Goal: Task Accomplishment & Management: Manage account settings

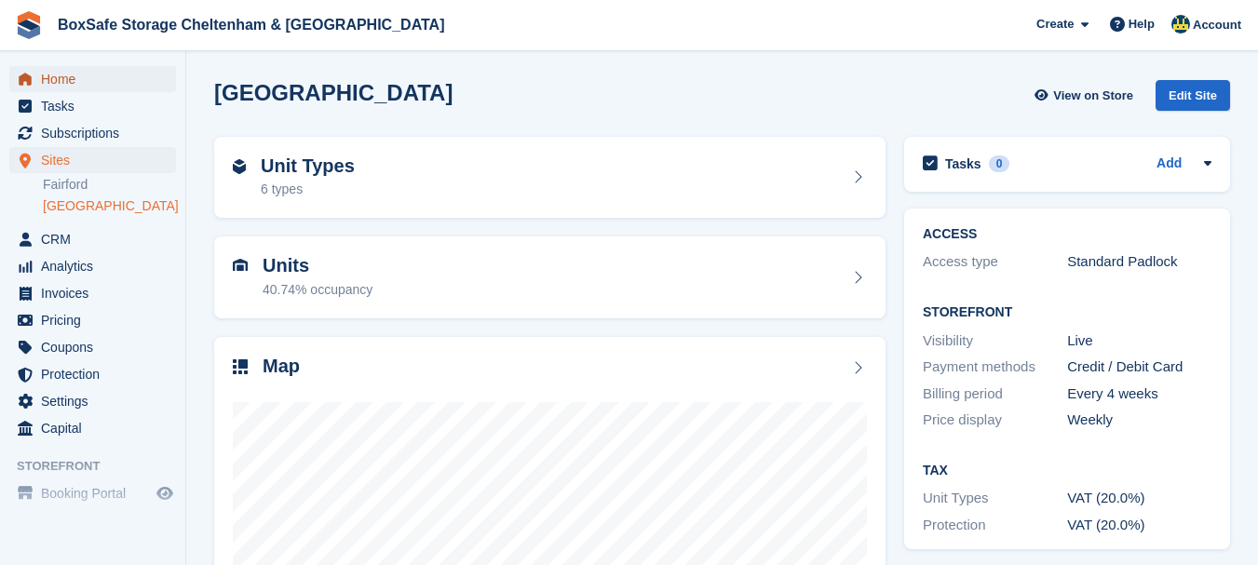
click at [83, 78] on span "Home" at bounding box center [97, 79] width 112 height 26
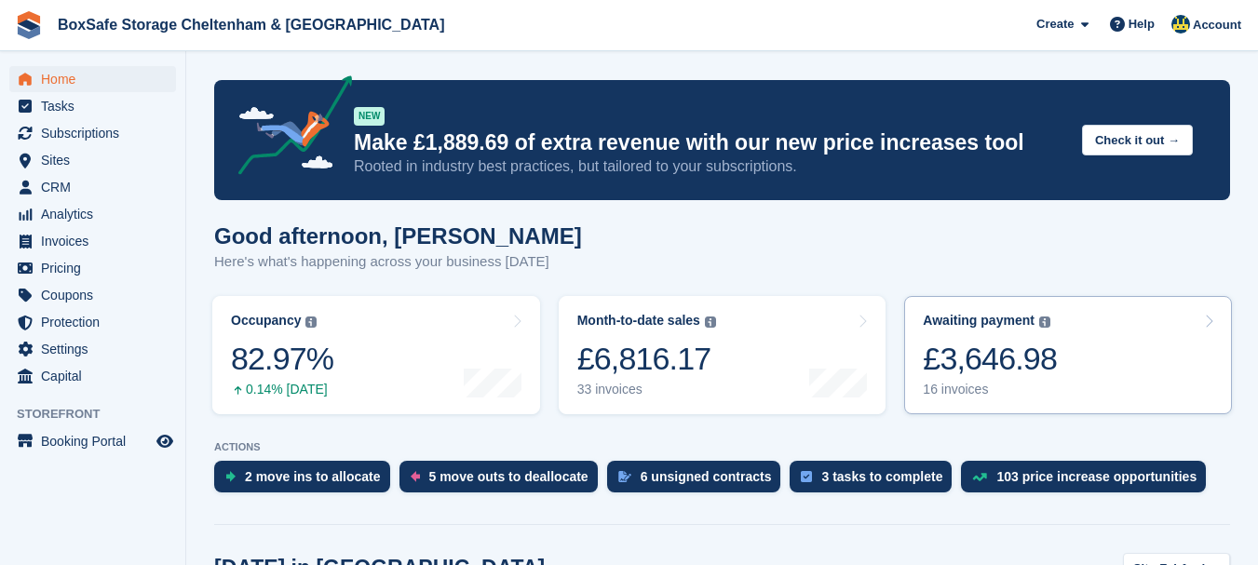
click at [975, 362] on div "£3,646.98" at bounding box center [989, 359] width 134 height 38
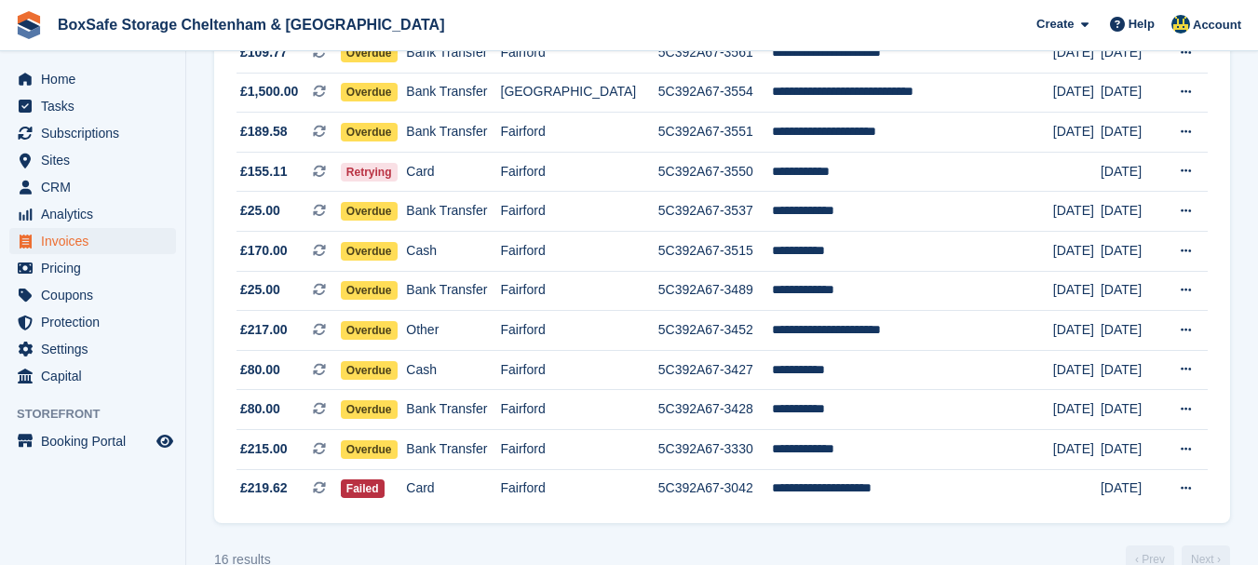
scroll to position [474, 0]
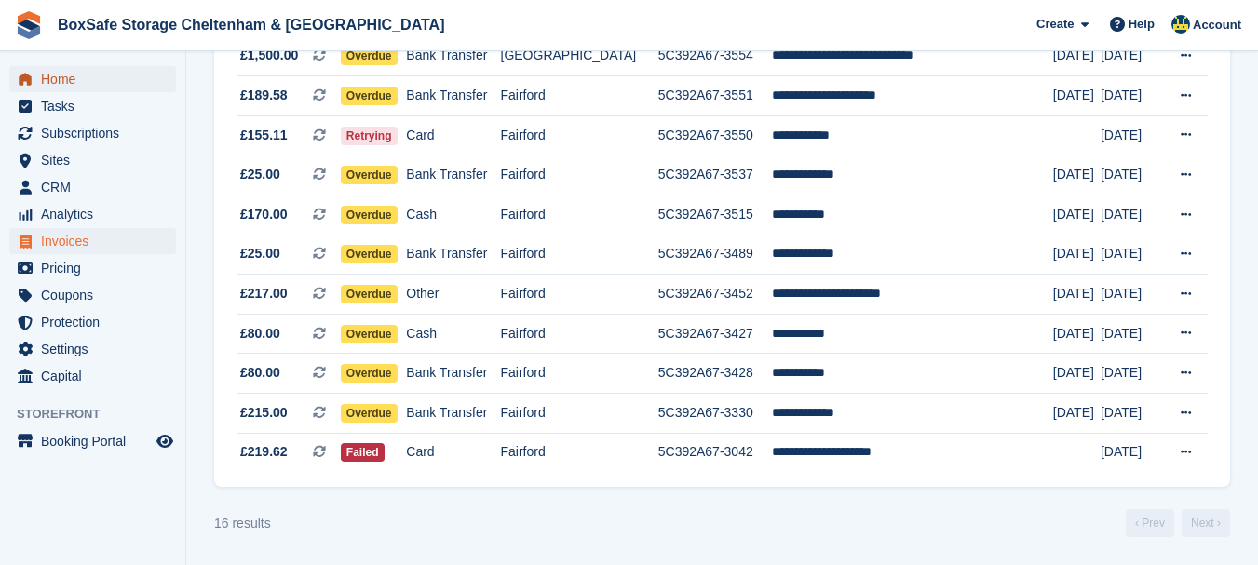
click at [62, 81] on span "Home" at bounding box center [97, 79] width 112 height 26
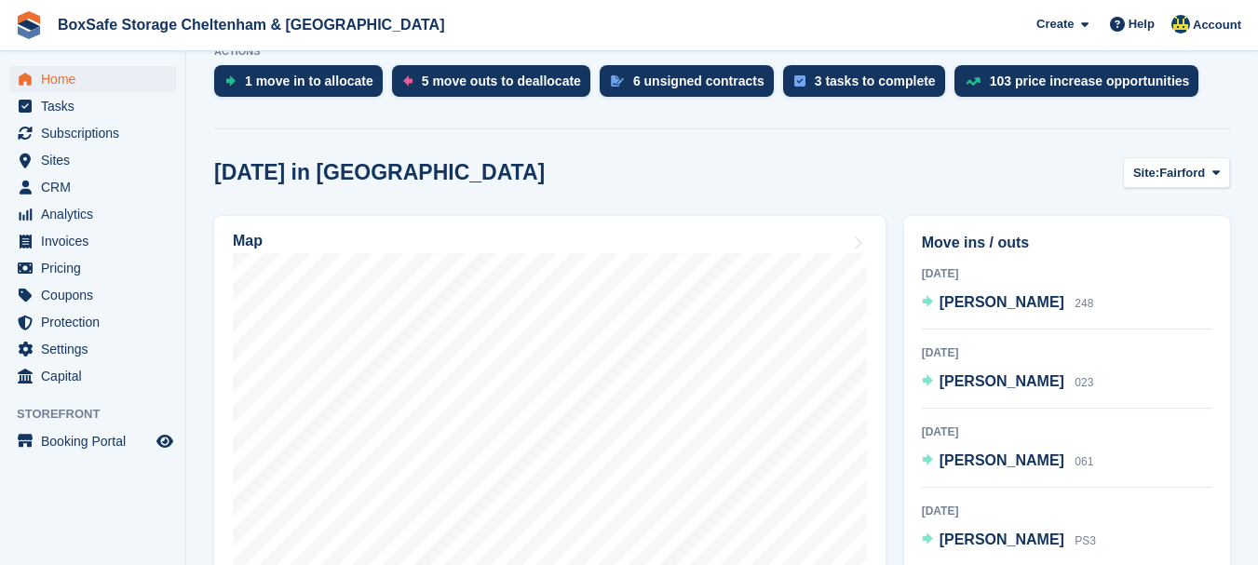
scroll to position [459, 0]
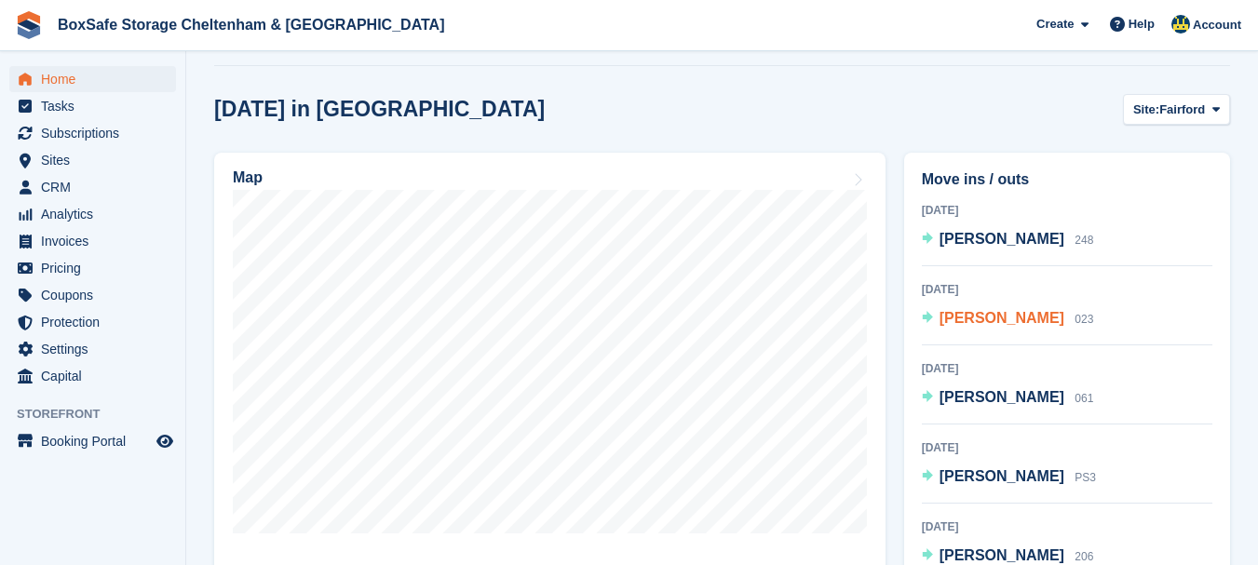
click at [962, 326] on span "Lyn Taylor" at bounding box center [1001, 318] width 125 height 16
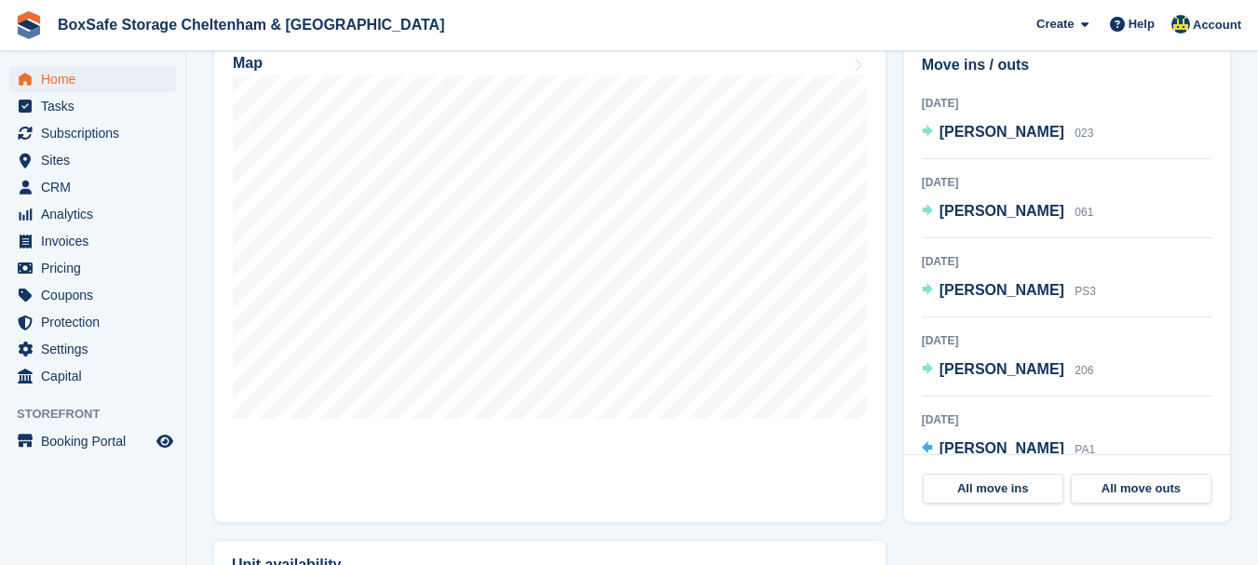
scroll to position [107, 0]
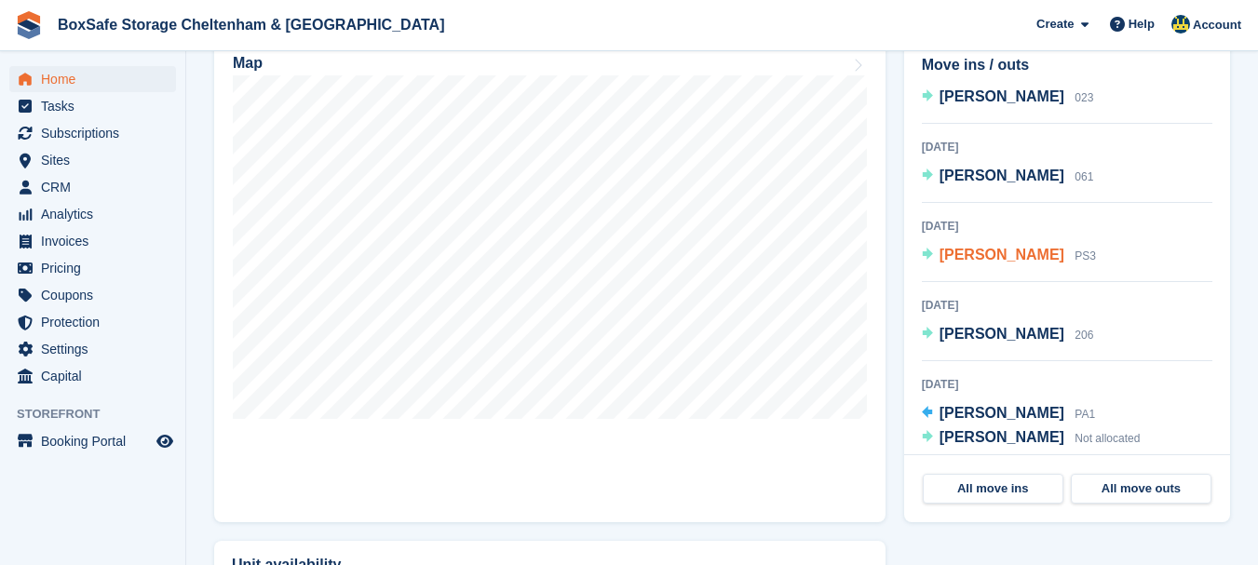
click at [1009, 261] on span "Samantha Donague" at bounding box center [1001, 255] width 125 height 16
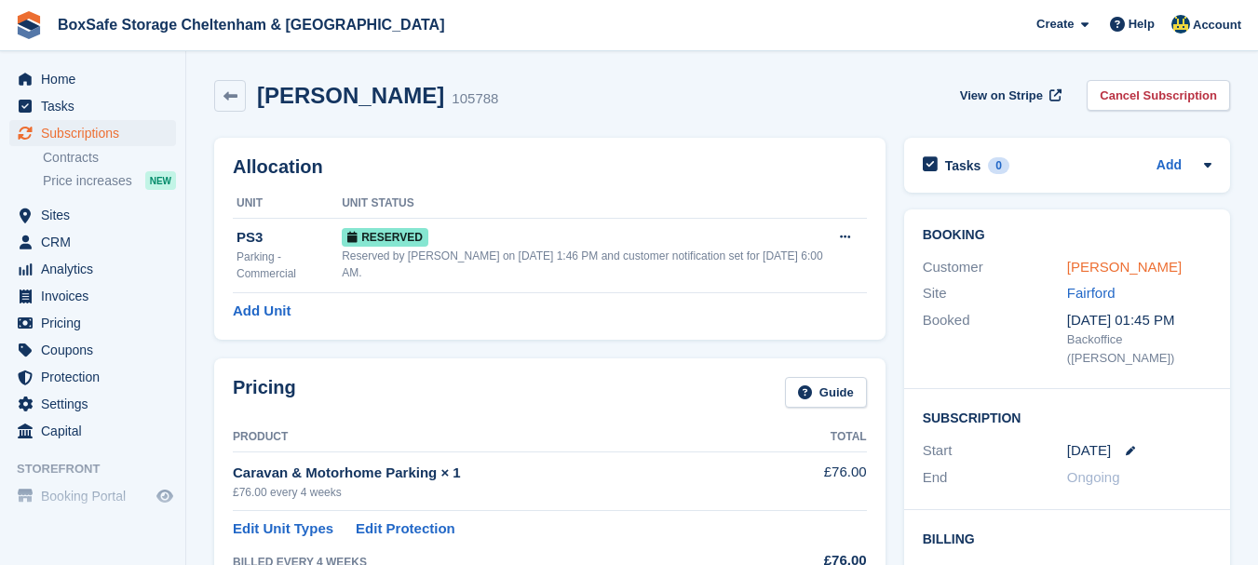
click at [1147, 259] on link "Samantha Donague" at bounding box center [1124, 267] width 114 height 16
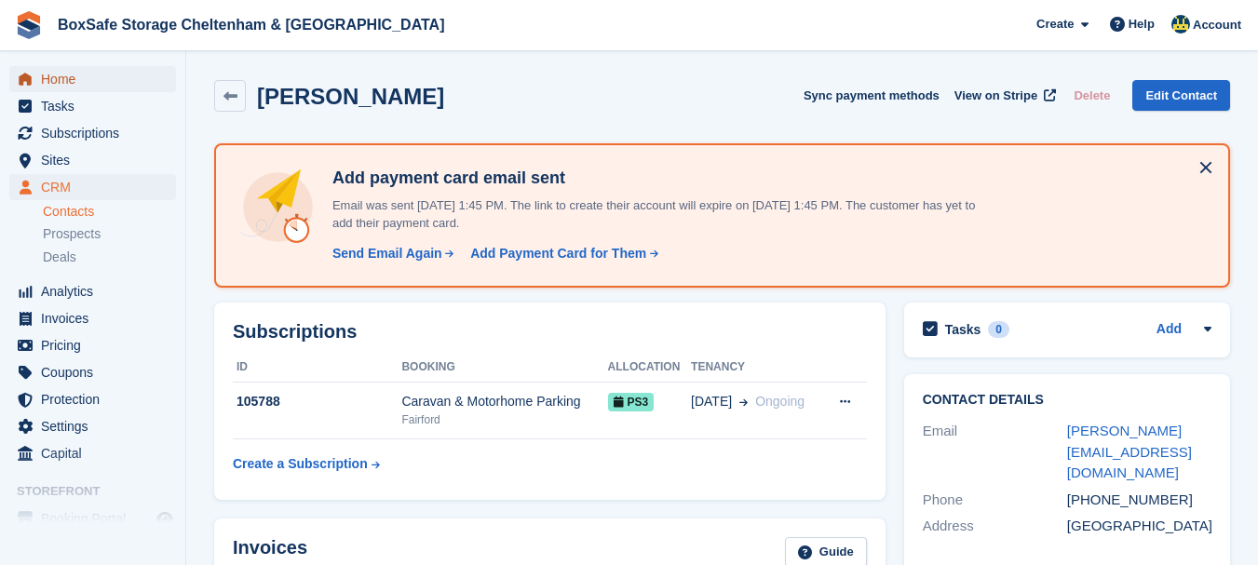
click at [70, 77] on span "Home" at bounding box center [97, 79] width 112 height 26
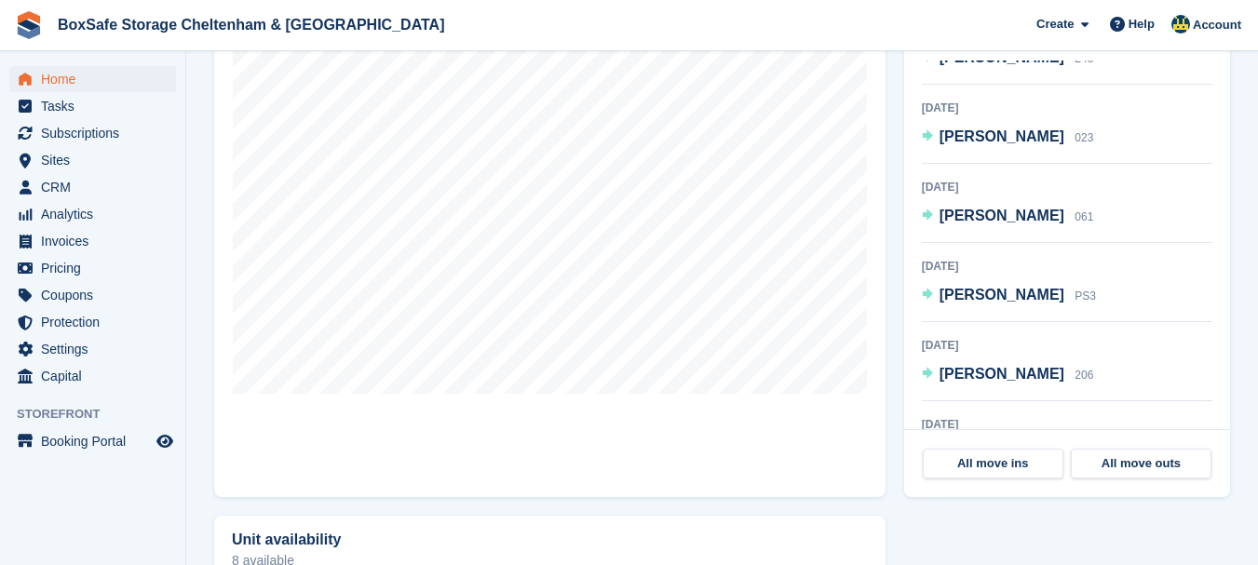
scroll to position [77, 0]
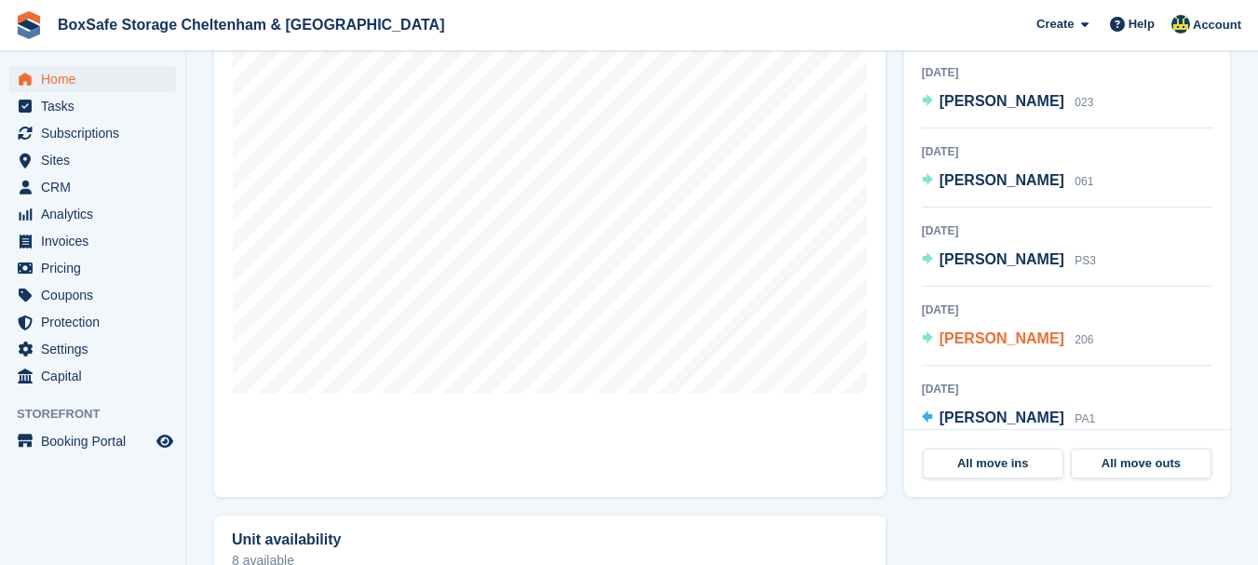
click at [989, 341] on span "[PERSON_NAME]" at bounding box center [1001, 338] width 125 height 16
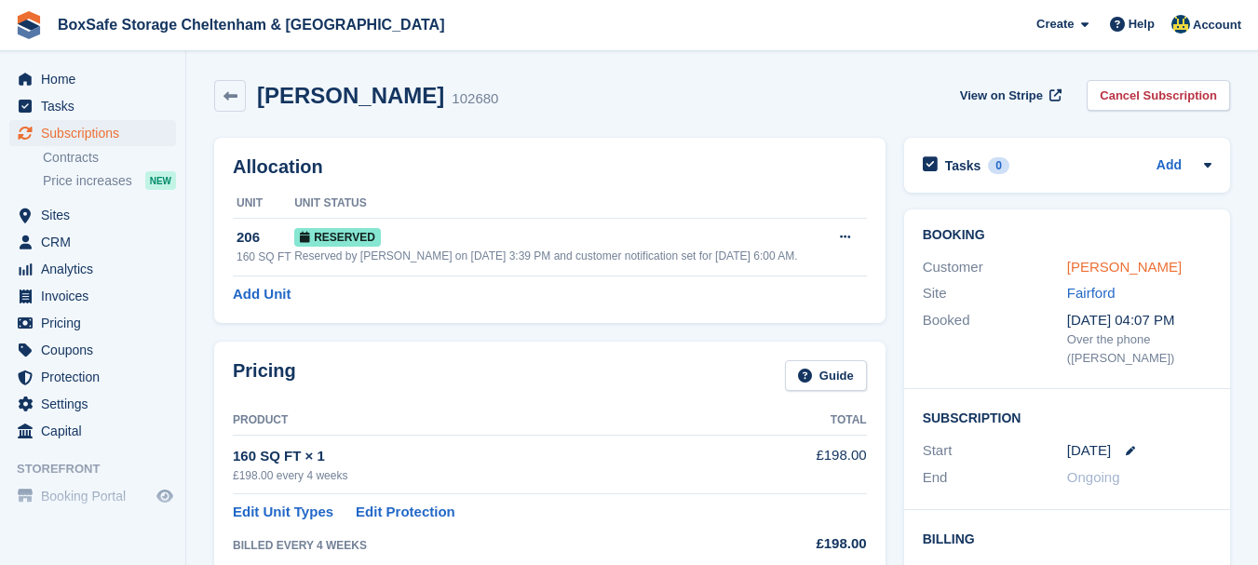
click at [1110, 267] on link "[PERSON_NAME]" at bounding box center [1124, 267] width 114 height 16
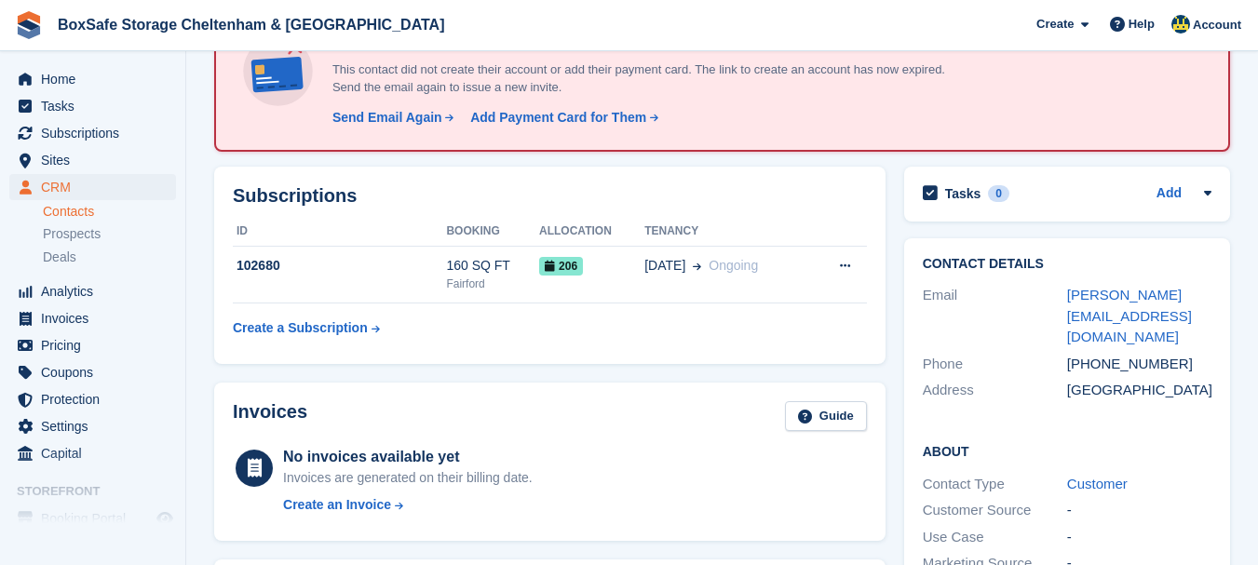
scroll to position [139, 0]
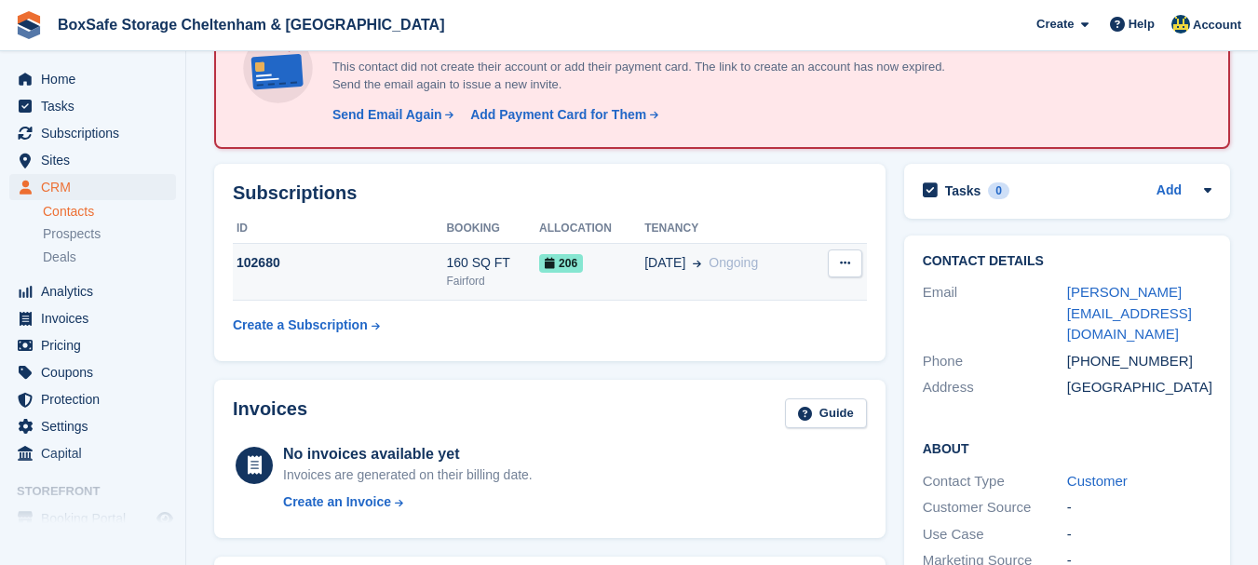
click at [271, 276] on td "102680" at bounding box center [339, 272] width 213 height 57
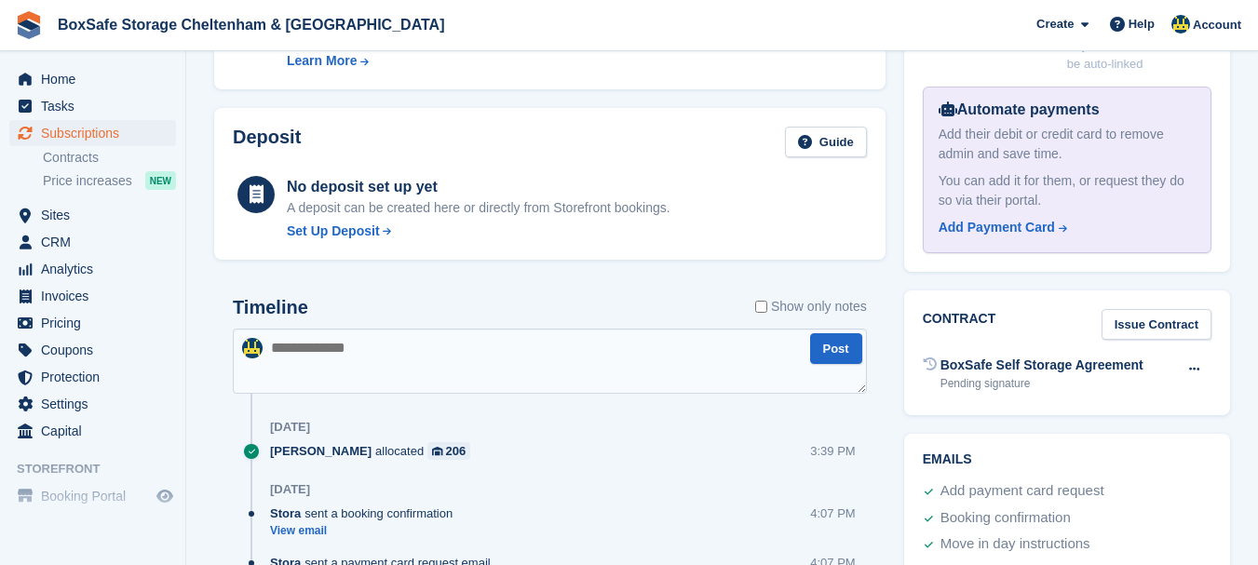
scroll to position [683, 0]
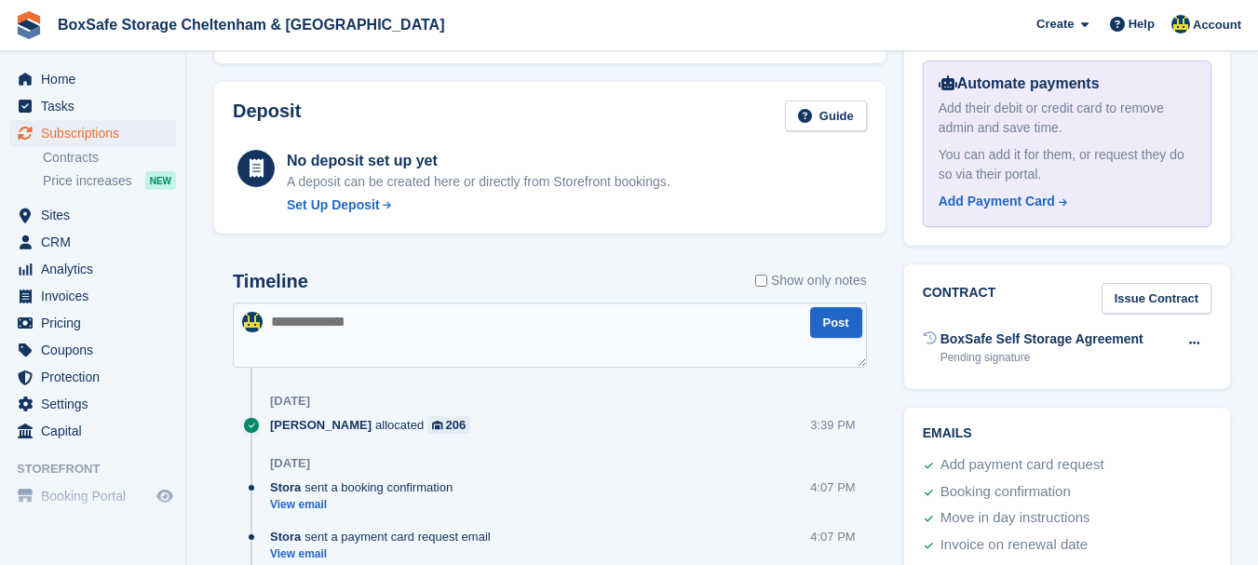
click at [460, 334] on textarea at bounding box center [550, 335] width 634 height 65
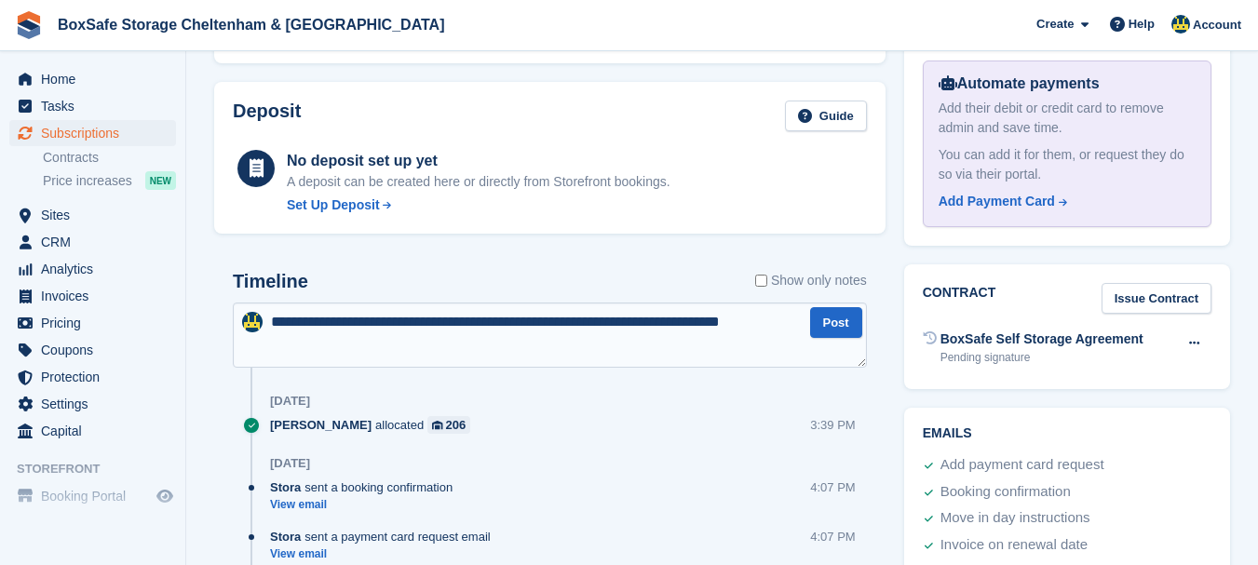
type textarea "**********"
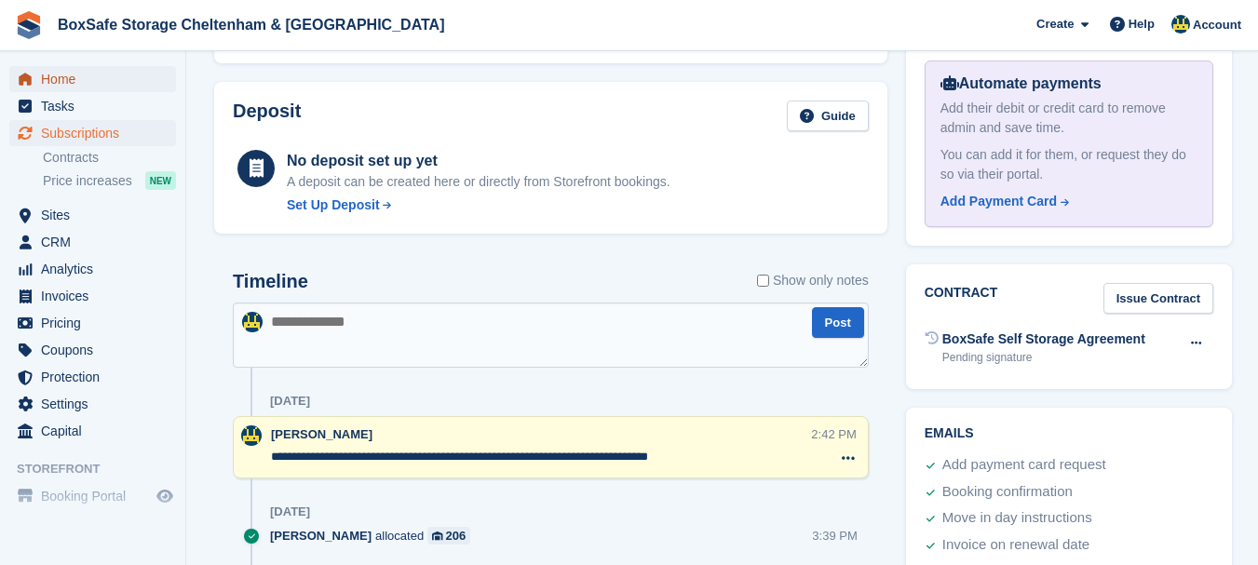
click at [49, 75] on span "Home" at bounding box center [97, 79] width 112 height 26
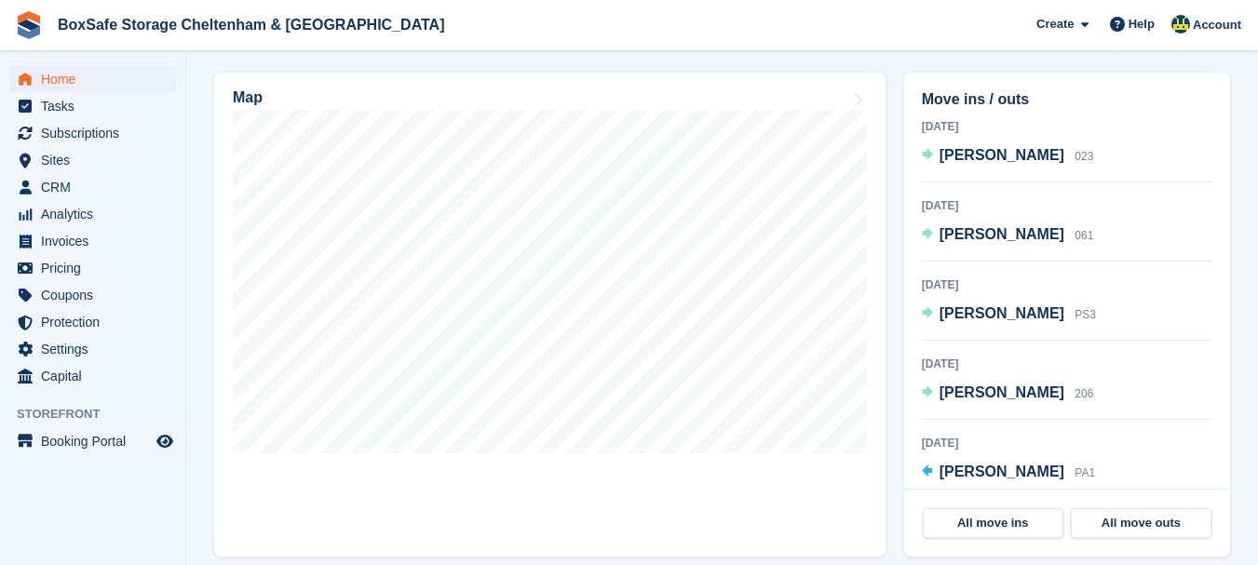
scroll to position [116, 0]
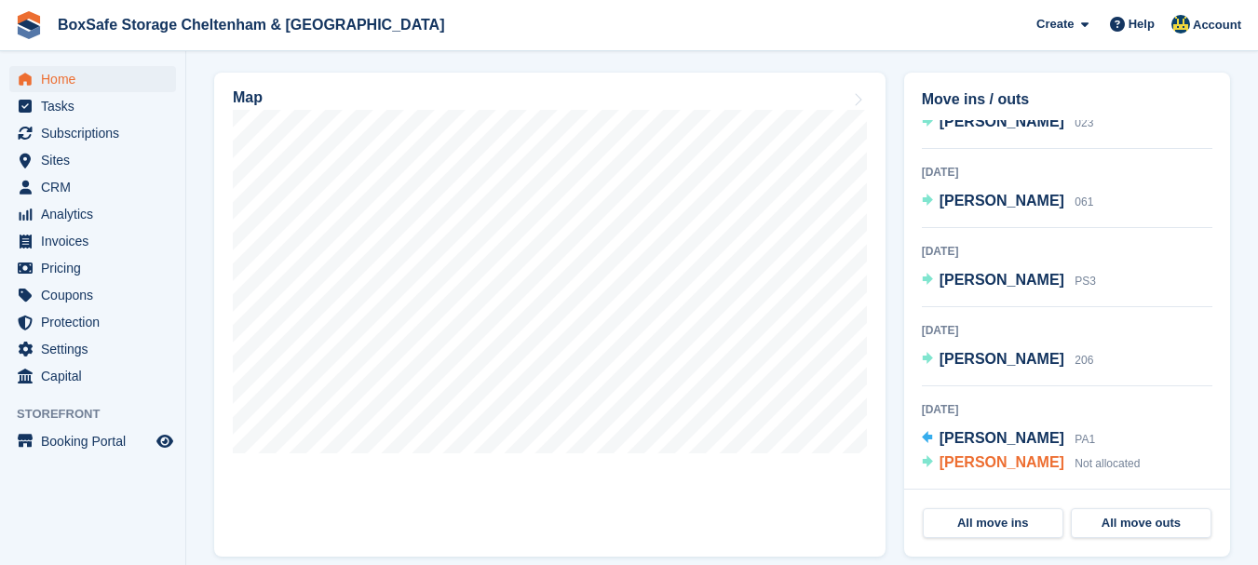
click at [960, 467] on span "[PERSON_NAME]" at bounding box center [1001, 462] width 125 height 16
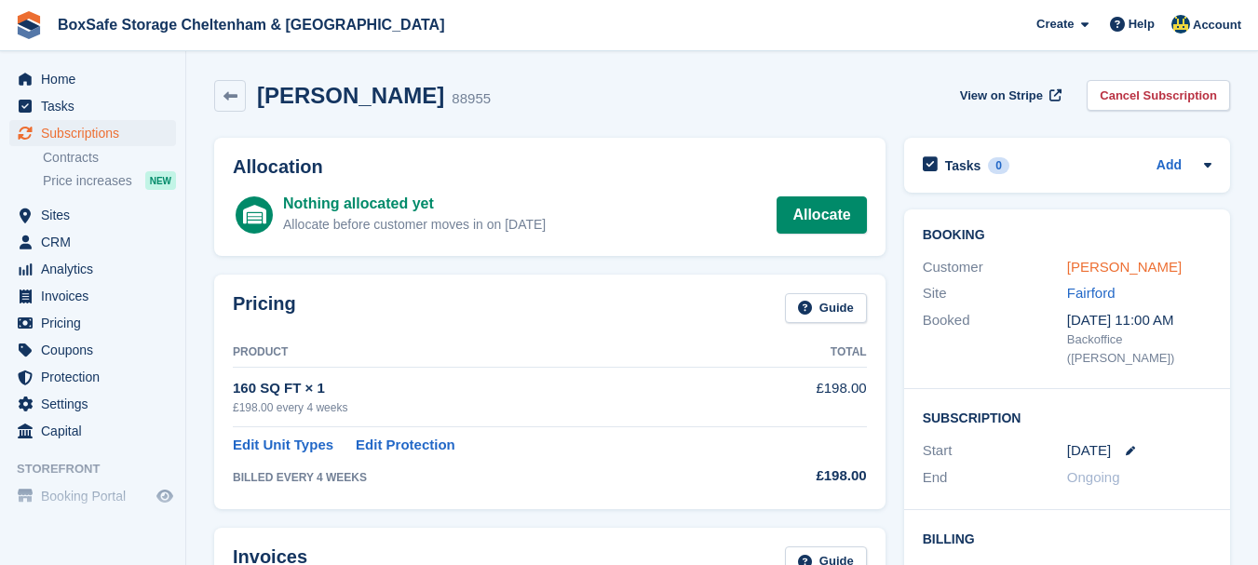
click at [1085, 263] on link "[PERSON_NAME]" at bounding box center [1124, 267] width 114 height 16
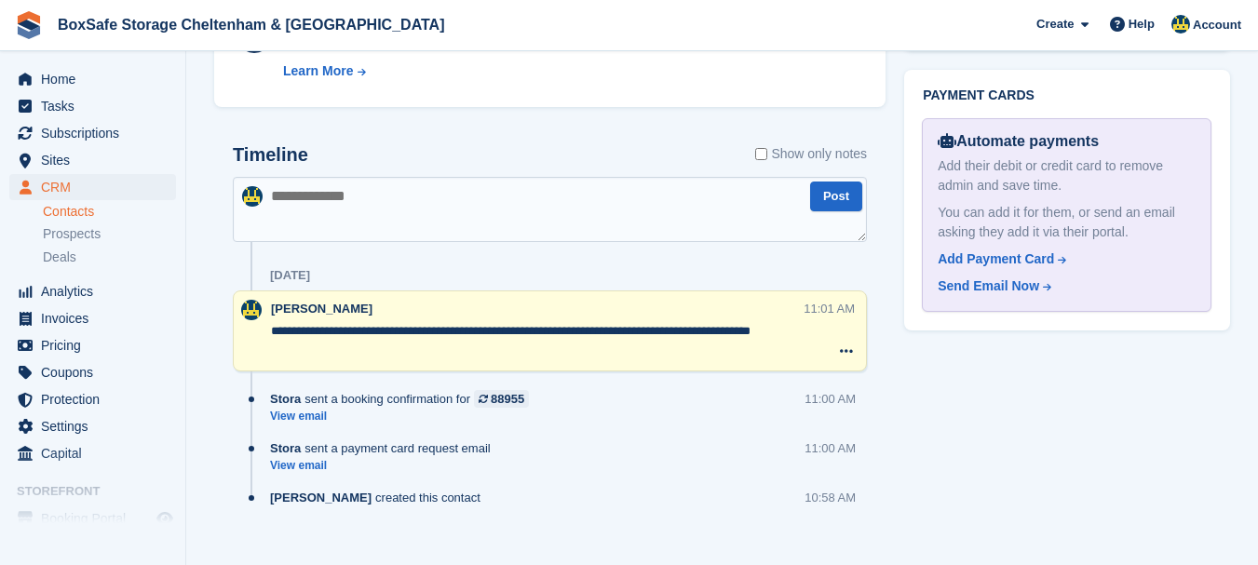
scroll to position [929, 0]
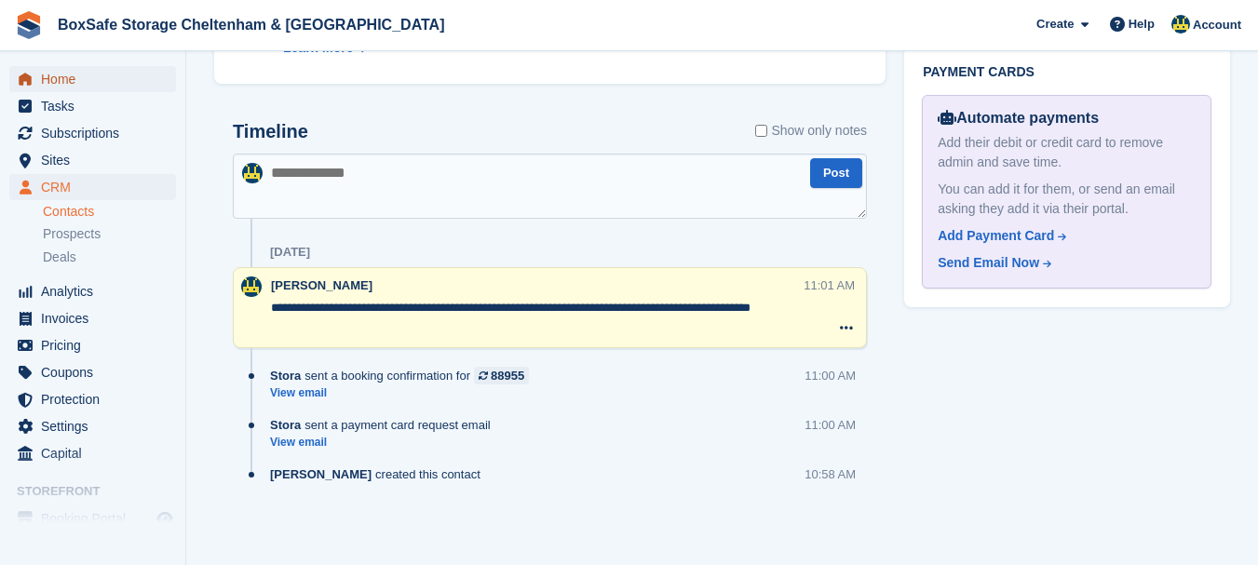
click at [76, 88] on span "Home" at bounding box center [97, 79] width 112 height 26
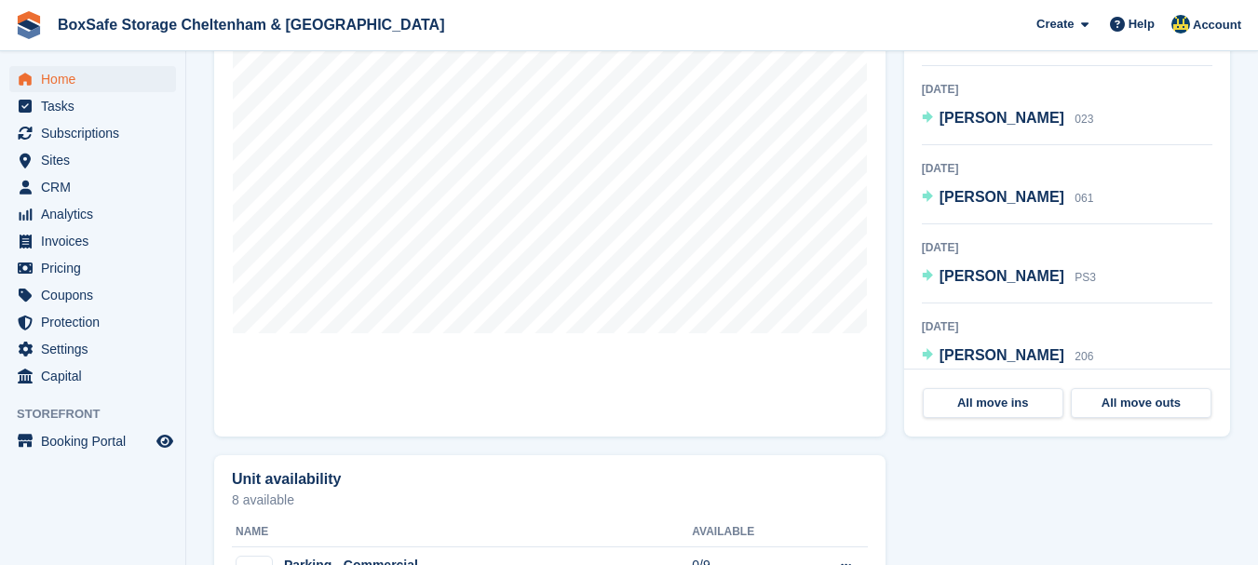
scroll to position [652, 0]
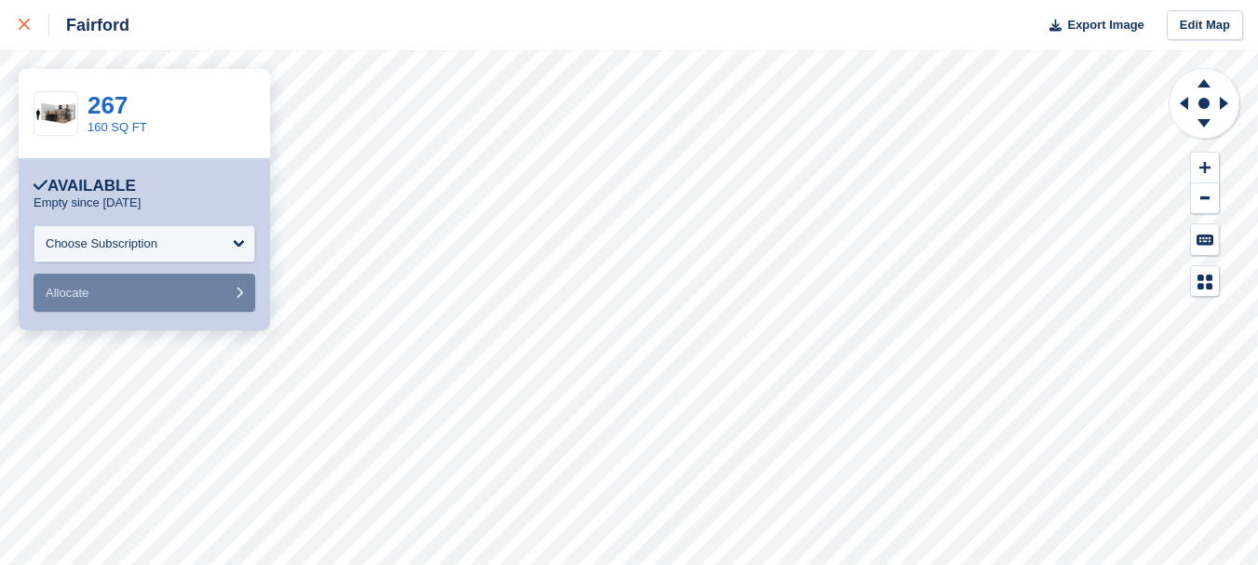
click at [22, 19] on div at bounding box center [34, 25] width 31 height 22
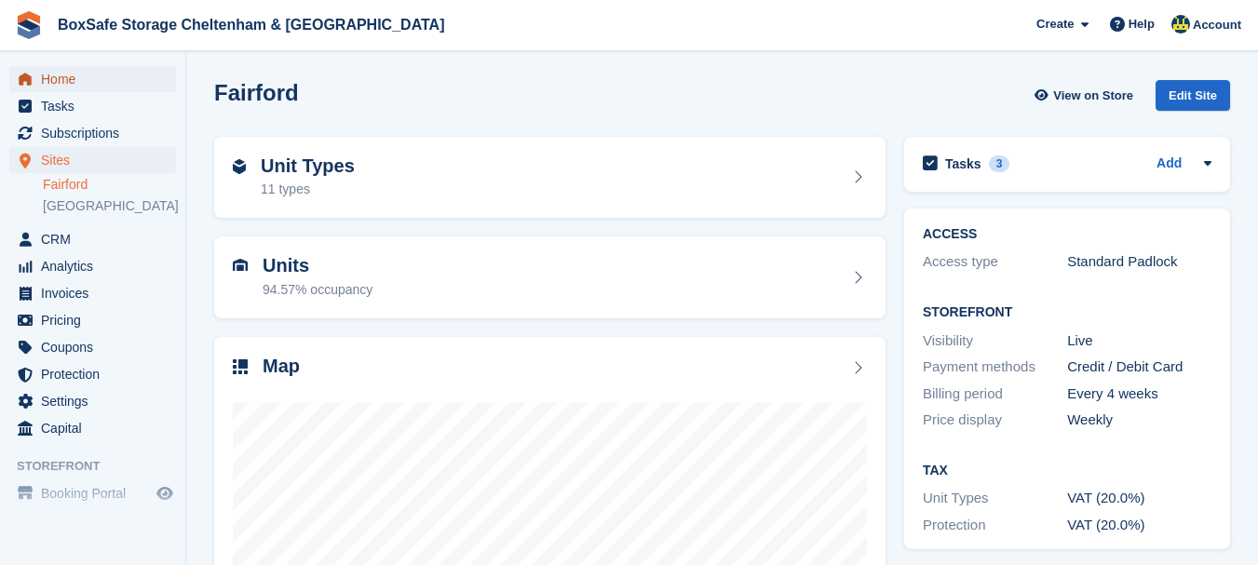
click at [66, 74] on span "Home" at bounding box center [97, 79] width 112 height 26
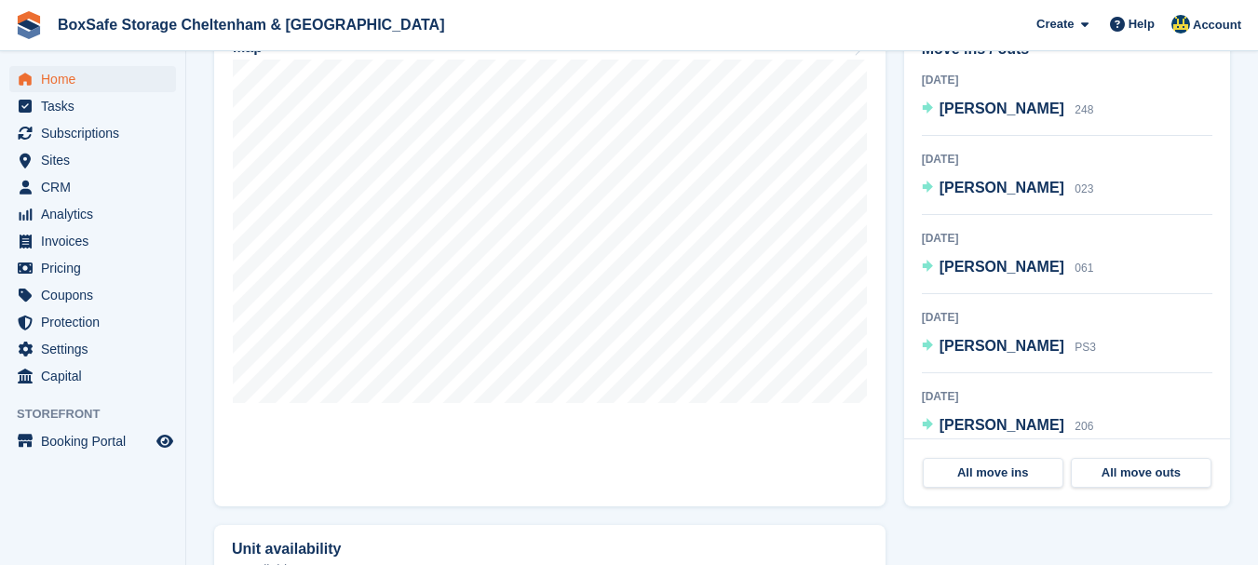
scroll to position [116, 0]
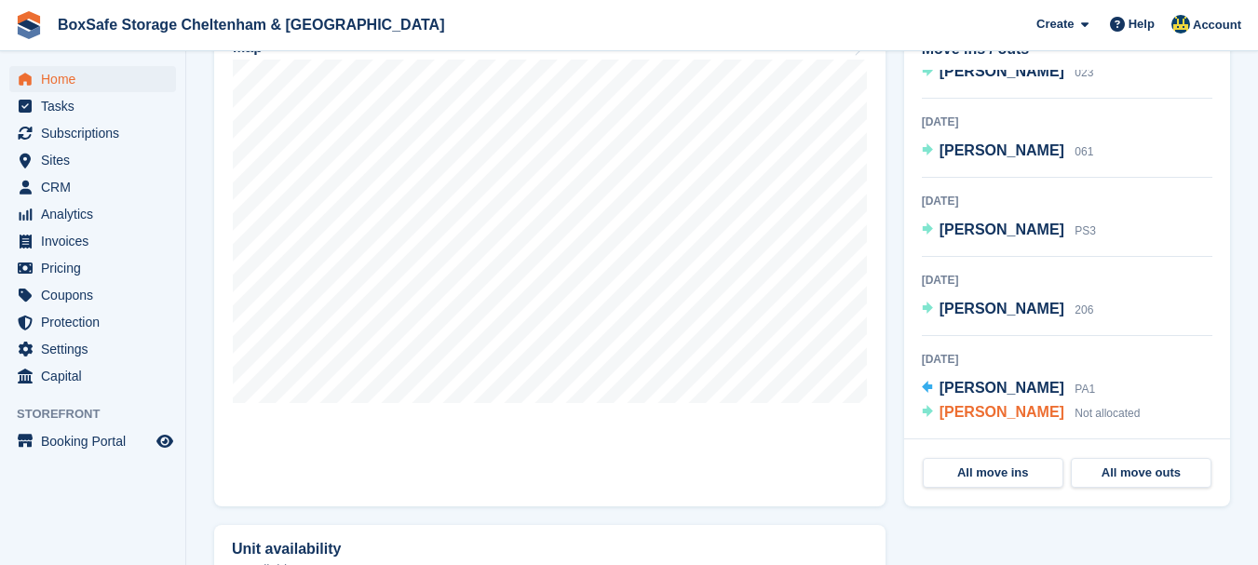
click at [973, 416] on span "[PERSON_NAME]" at bounding box center [1001, 412] width 125 height 16
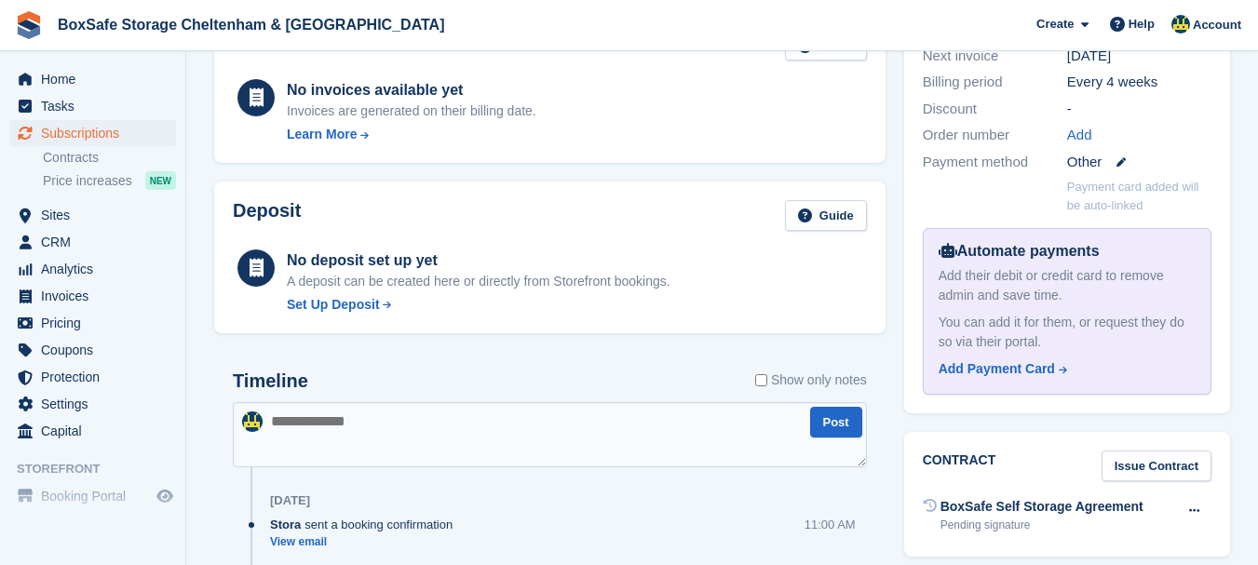
scroll to position [575, 0]
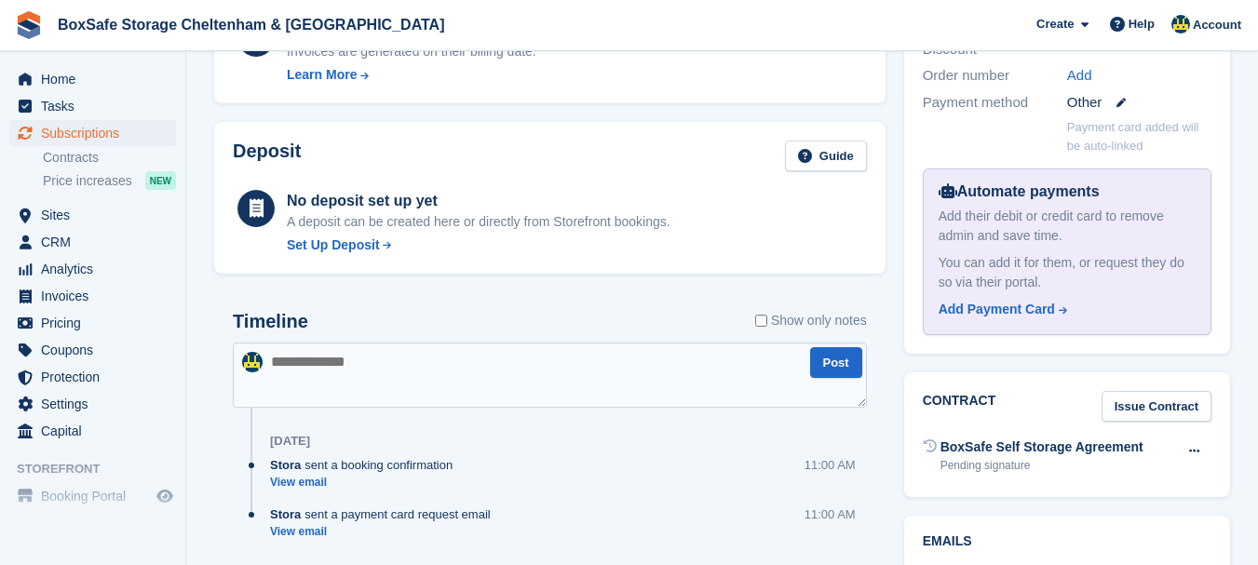
click at [456, 367] on textarea at bounding box center [550, 375] width 634 height 65
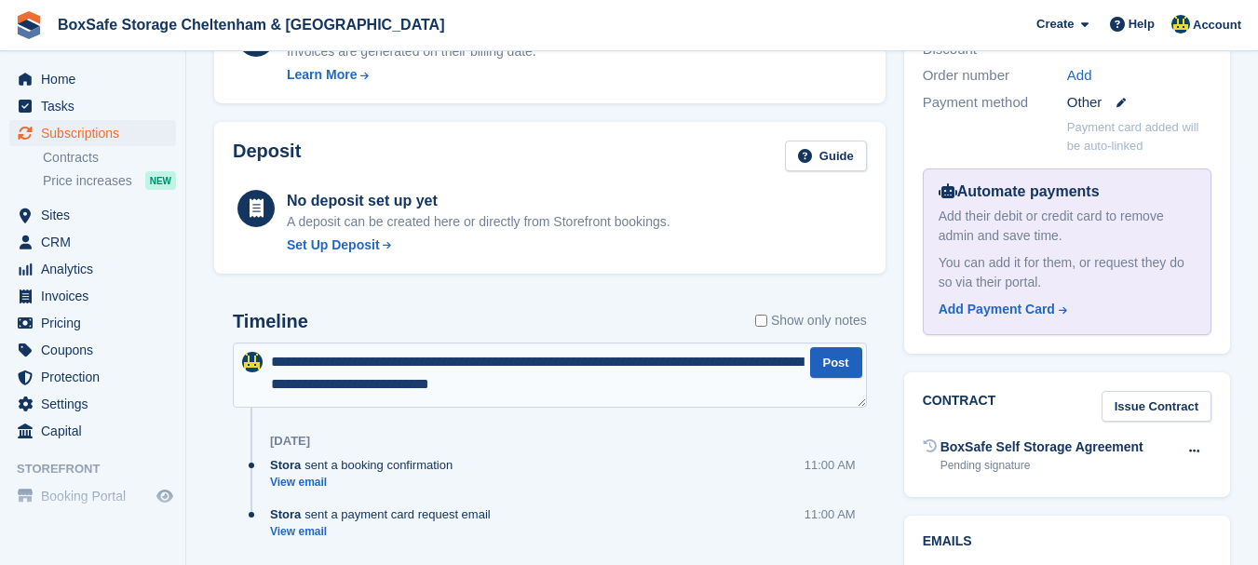
type textarea "**********"
click at [829, 360] on button "Post" at bounding box center [836, 362] width 52 height 31
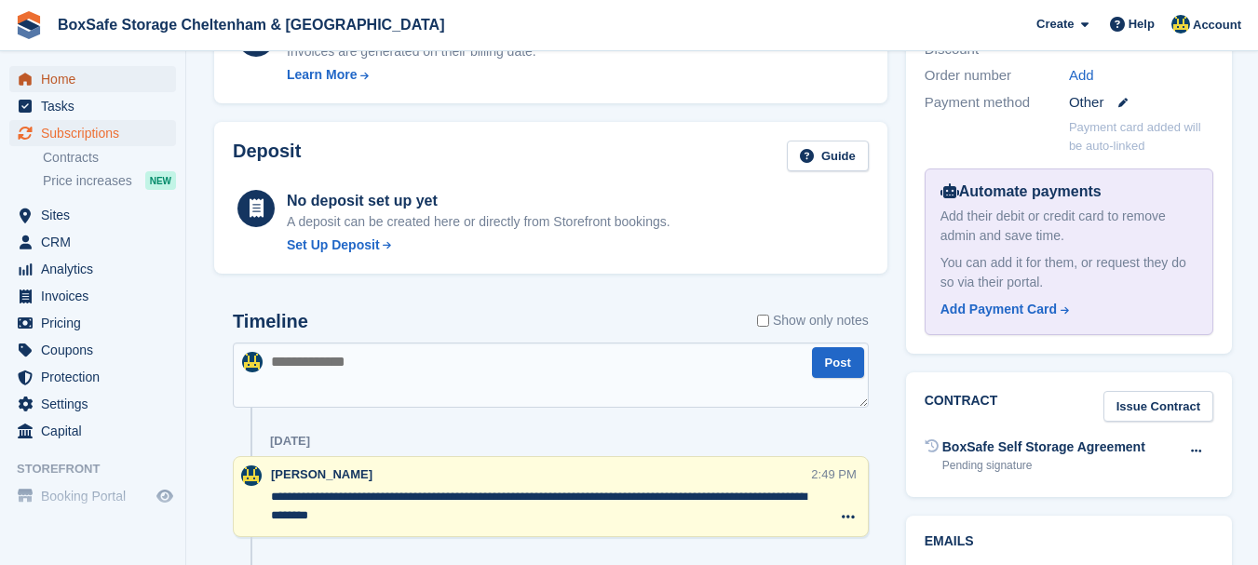
click at [48, 72] on span "Home" at bounding box center [97, 79] width 112 height 26
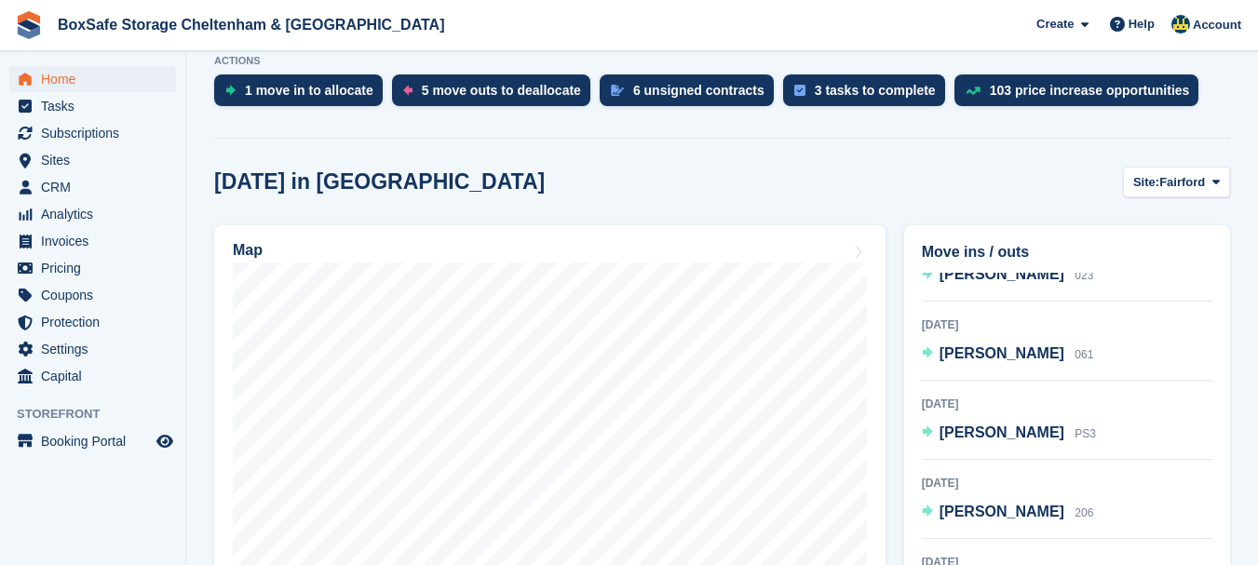
scroll to position [326, 0]
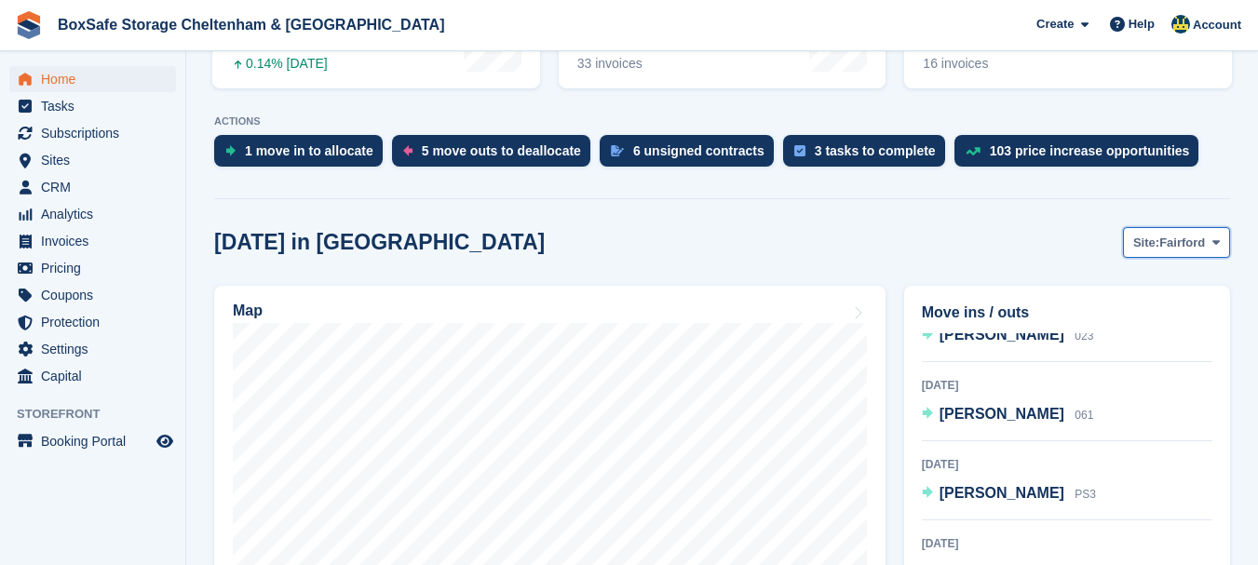
click at [1199, 249] on span "Fairford" at bounding box center [1182, 243] width 46 height 19
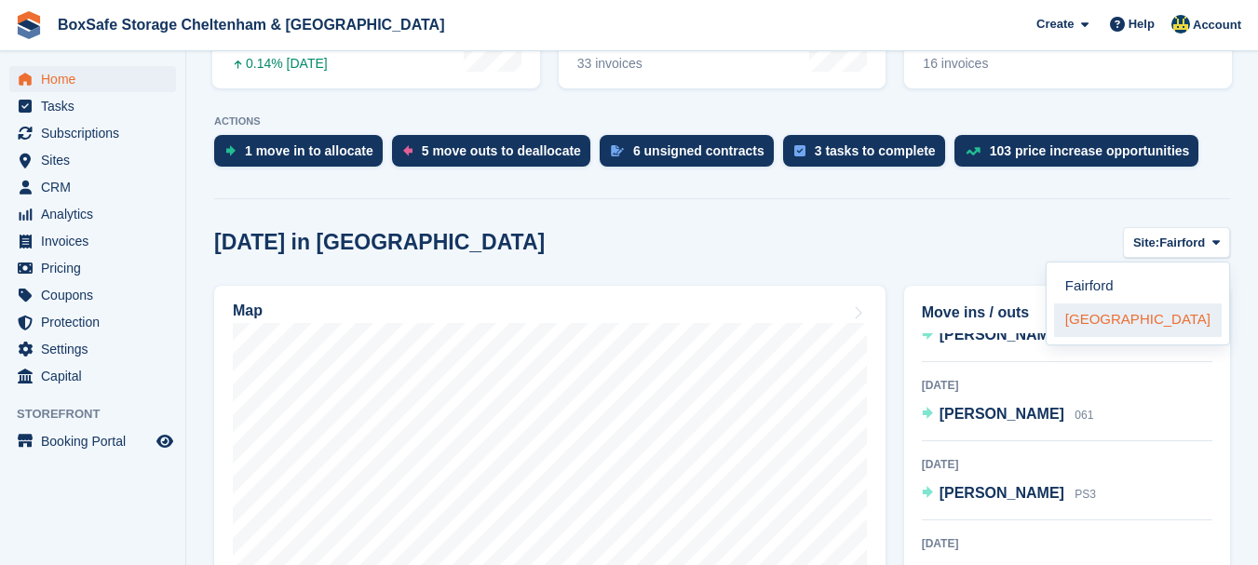
click at [1140, 324] on link "[GEOGRAPHIC_DATA]" at bounding box center [1138, 320] width 168 height 34
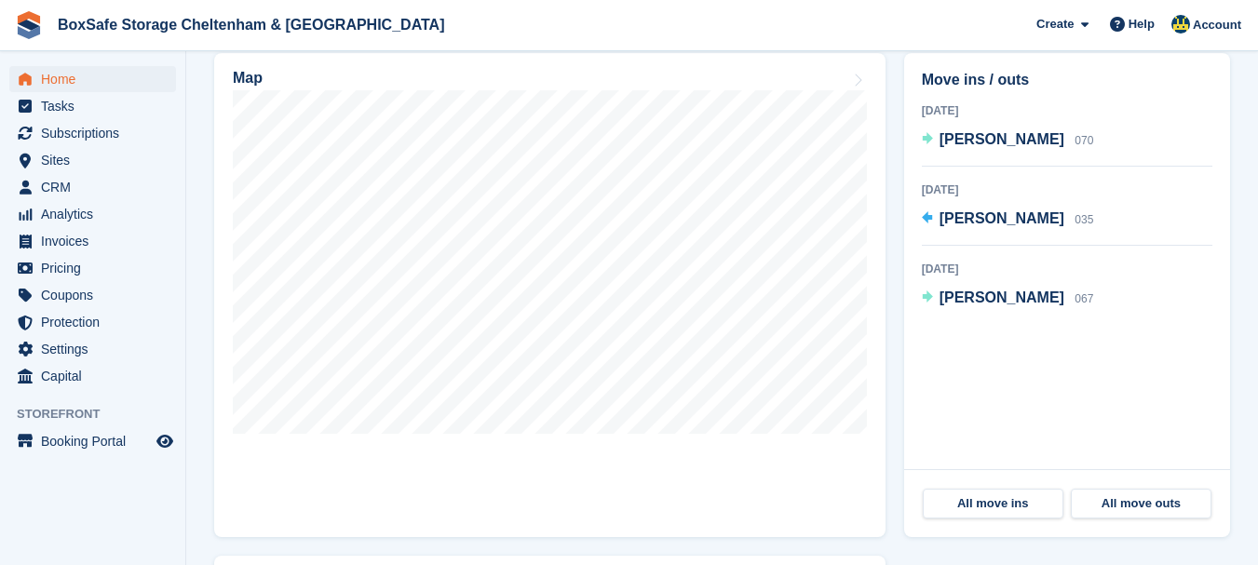
scroll to position [578, 0]
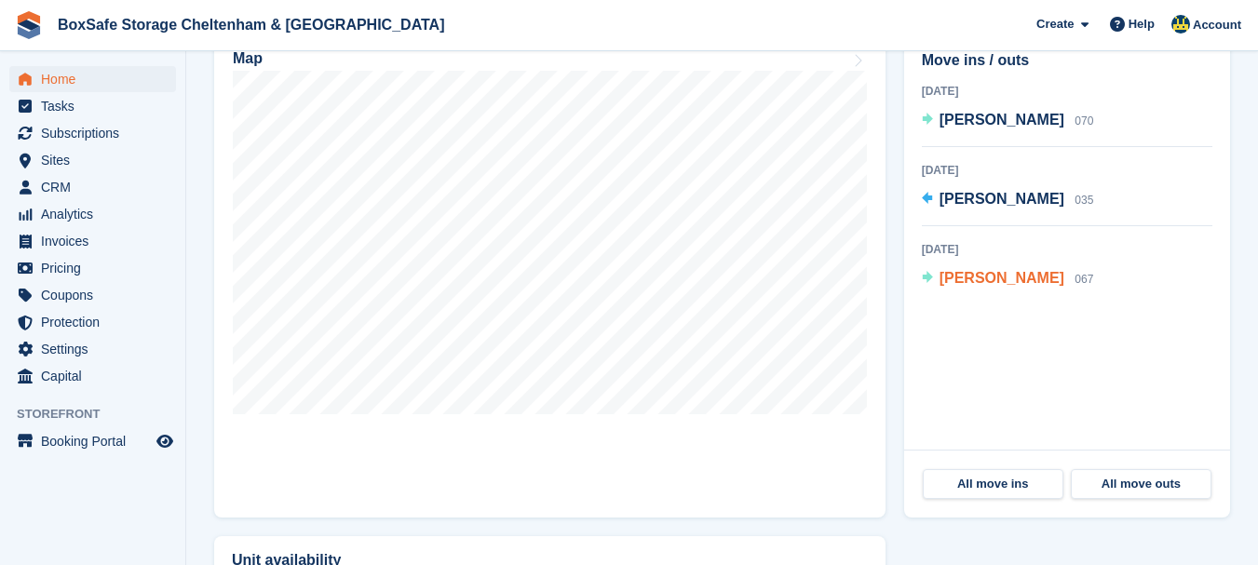
click at [973, 285] on span "[PERSON_NAME]" at bounding box center [1001, 278] width 125 height 16
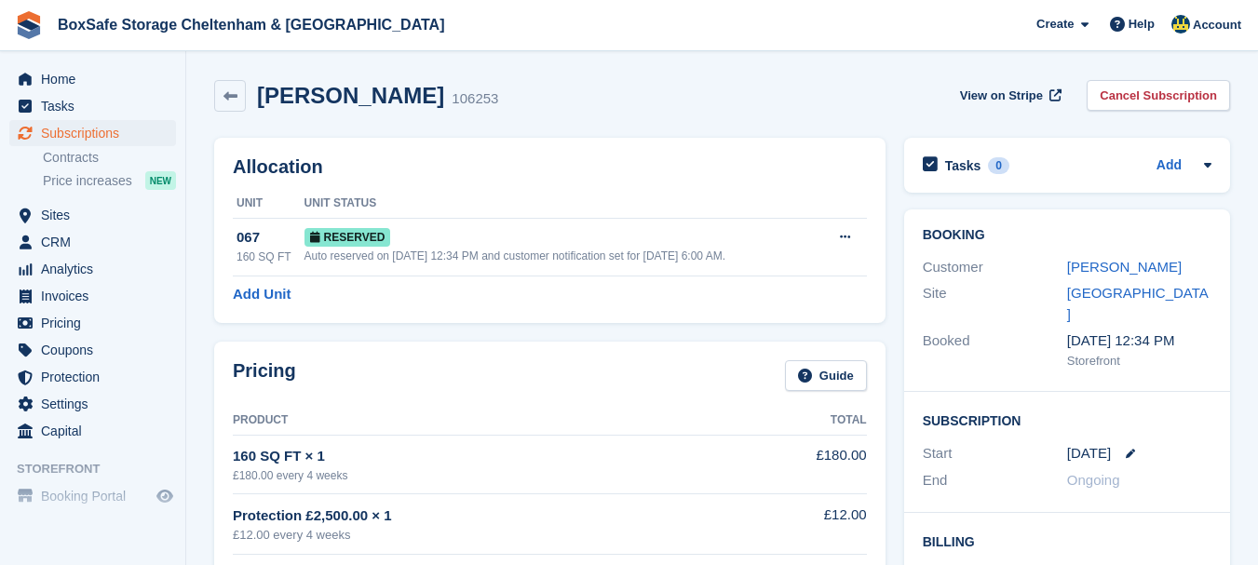
scroll to position [840, 0]
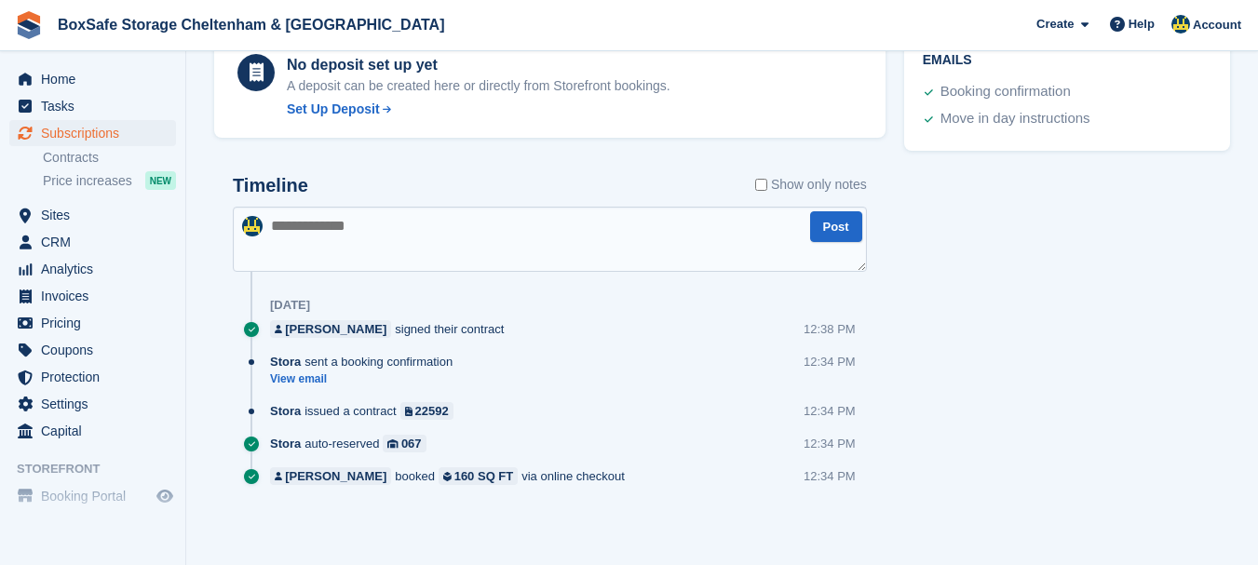
click at [318, 263] on textarea at bounding box center [550, 239] width 634 height 65
type textarea "**********"
click at [830, 227] on button "Post" at bounding box center [836, 226] width 52 height 31
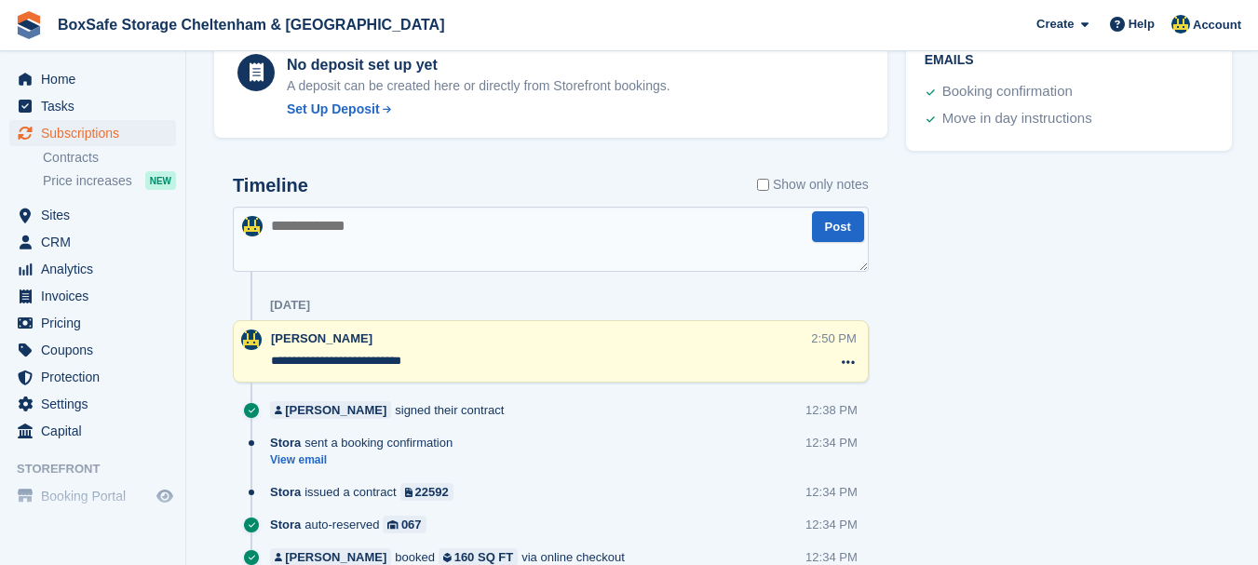
drag, startPoint x: 1271, startPoint y: 89, endPoint x: 999, endPoint y: 389, distance: 404.6
drag, startPoint x: 1262, startPoint y: 416, endPoint x: 919, endPoint y: 314, distance: 358.4
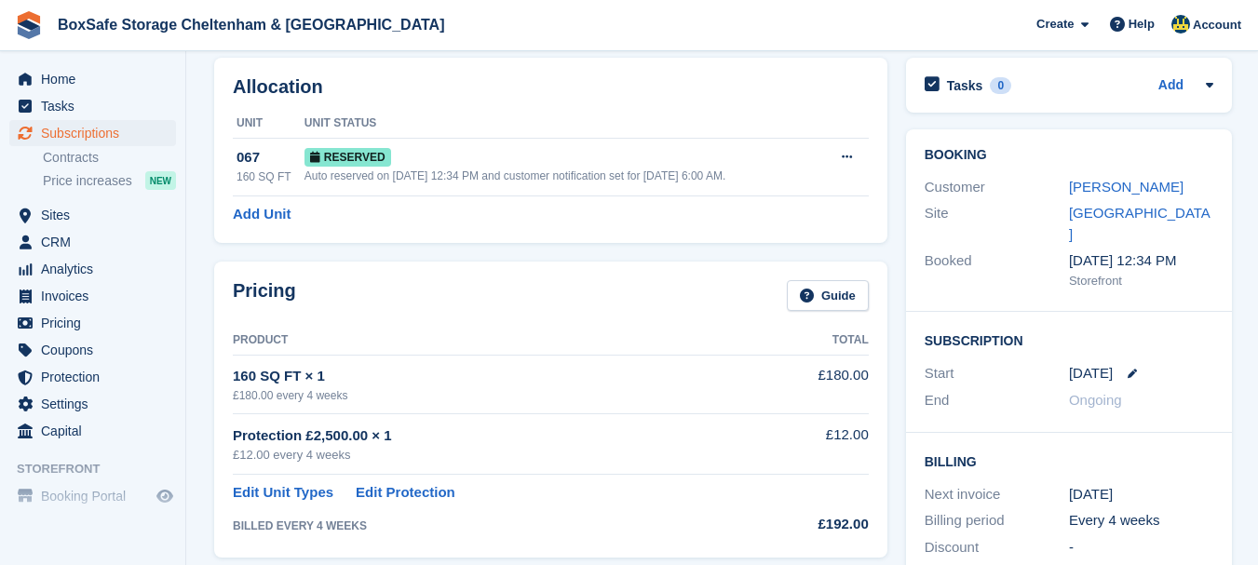
scroll to position [0, 0]
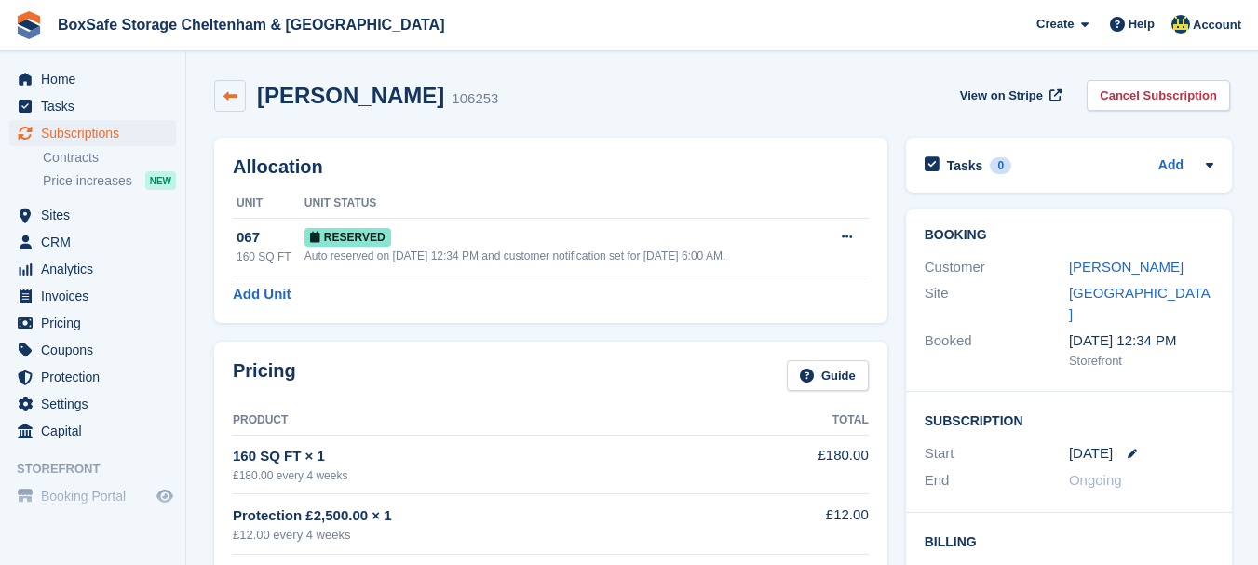
click at [225, 82] on link at bounding box center [230, 96] width 32 height 32
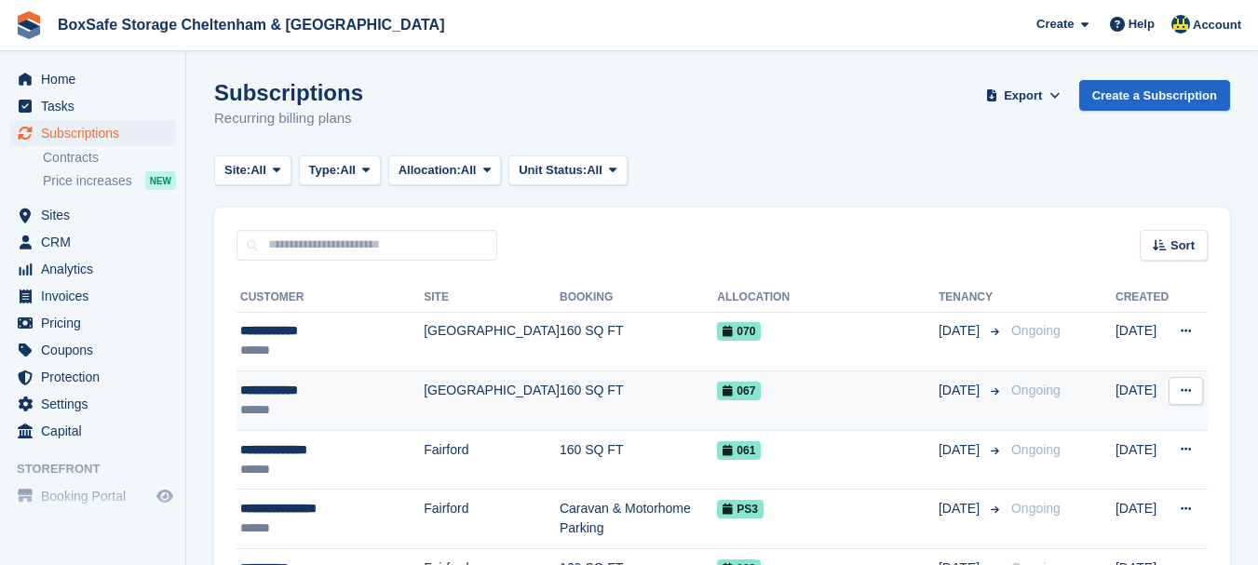
click at [305, 393] on div "**********" at bounding box center [331, 391] width 183 height 20
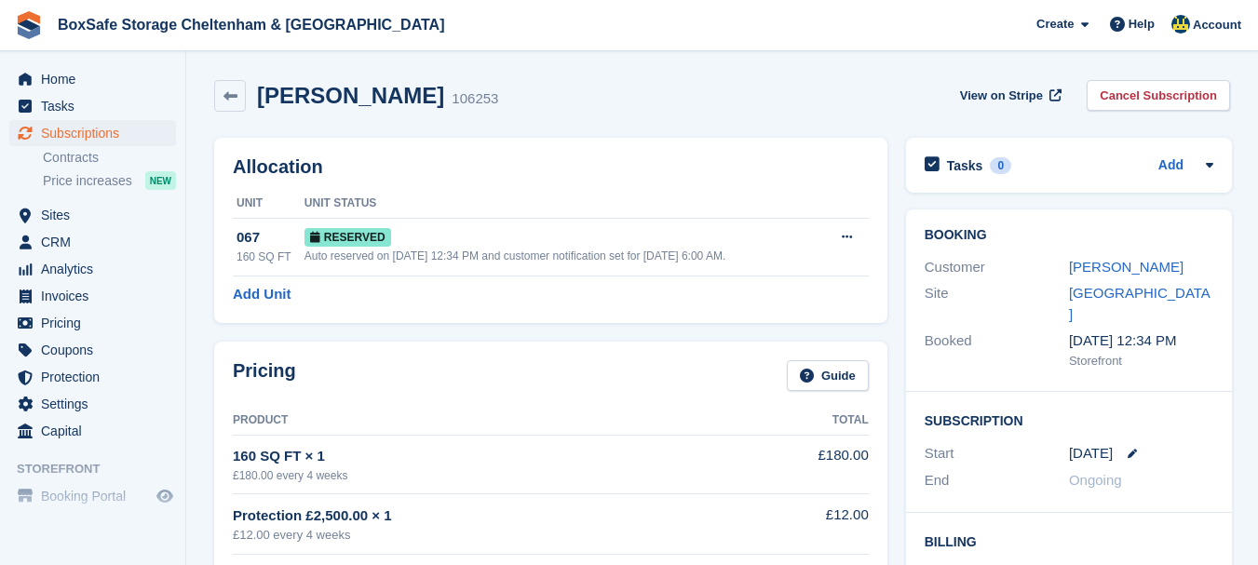
scroll to position [921, 0]
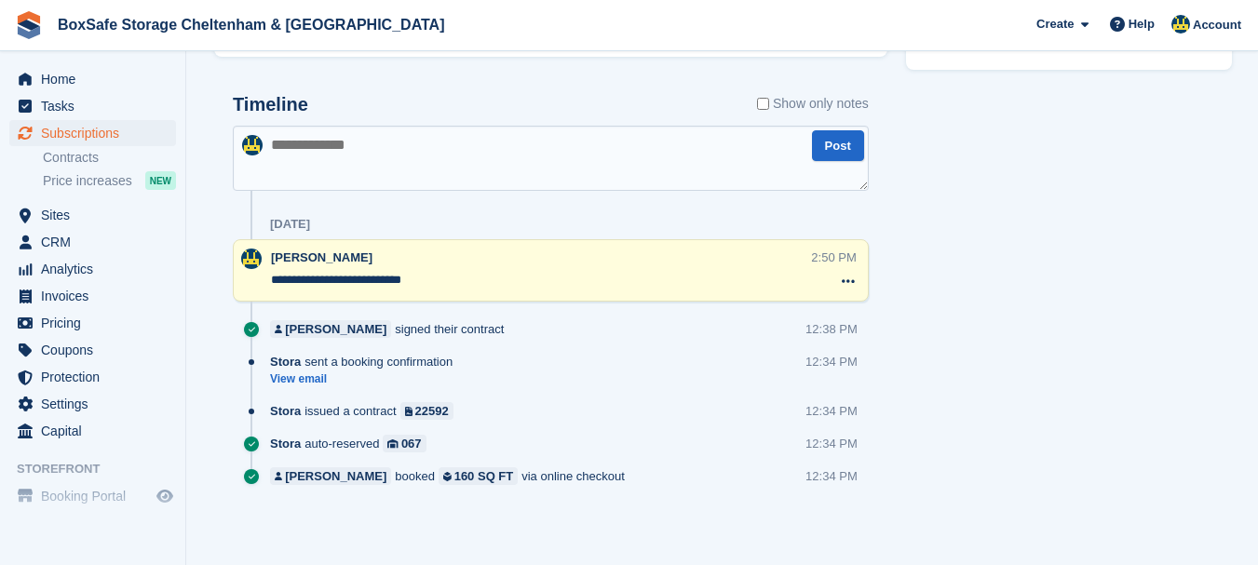
click at [344, 175] on textarea at bounding box center [551, 158] width 636 height 65
type textarea "**********"
click at [828, 151] on button "Post" at bounding box center [838, 145] width 52 height 31
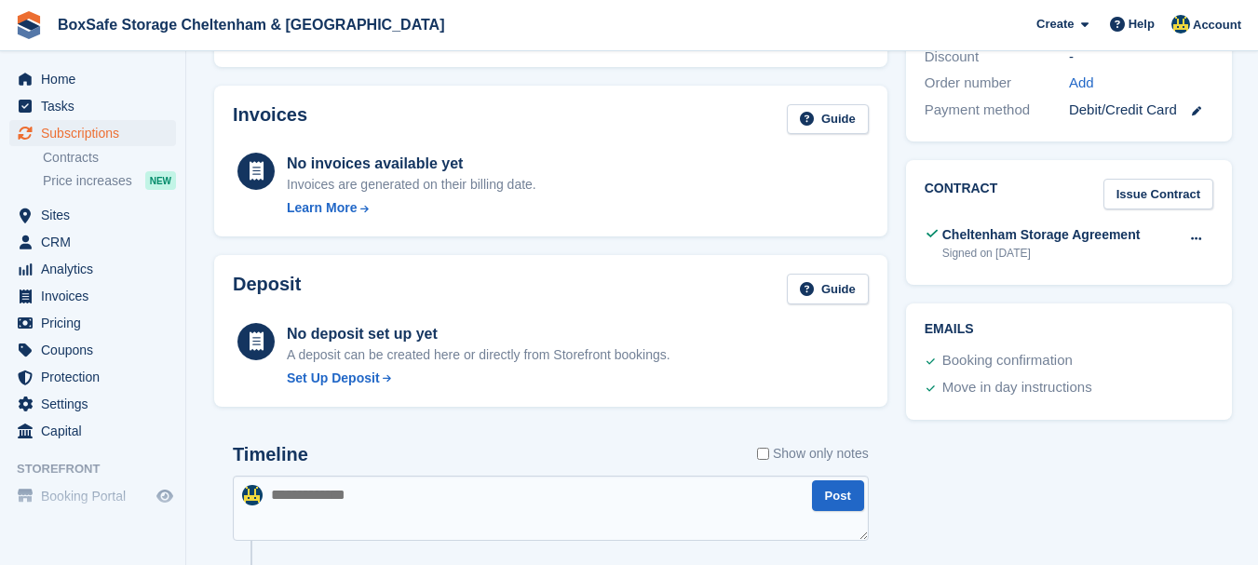
scroll to position [0, 0]
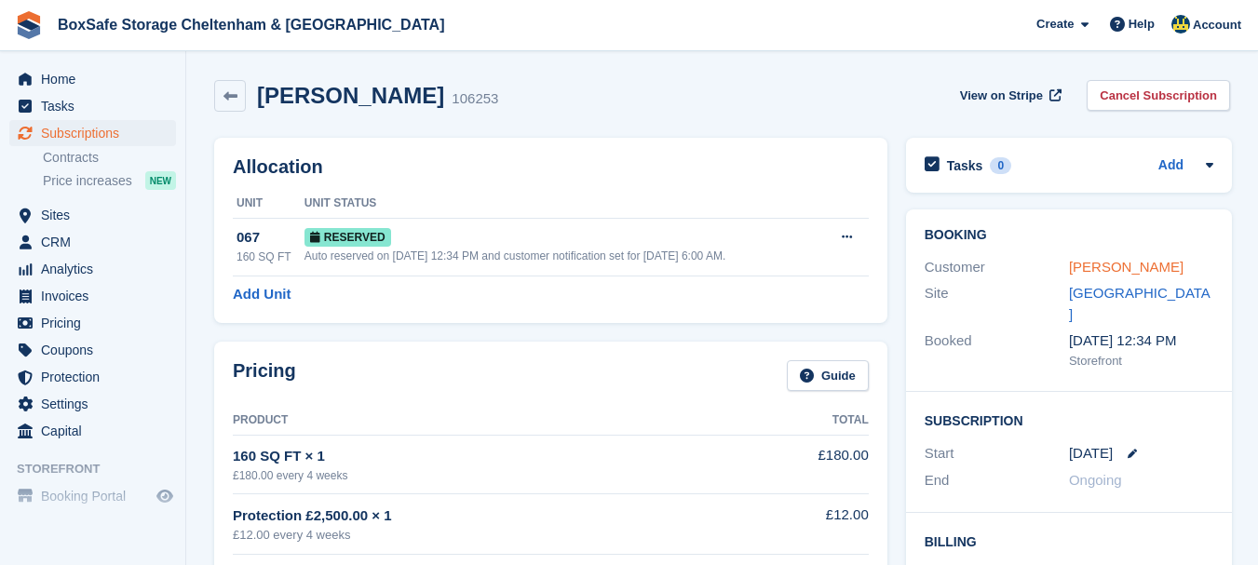
click at [1122, 262] on link "David McLeod" at bounding box center [1126, 267] width 114 height 16
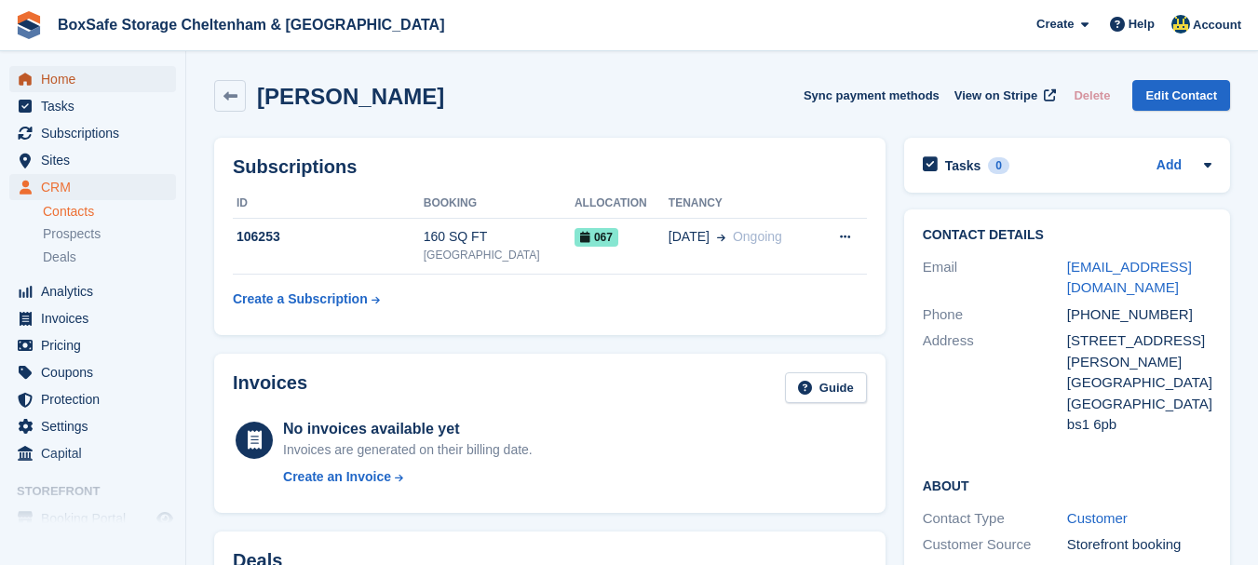
click at [60, 81] on span "Home" at bounding box center [97, 79] width 112 height 26
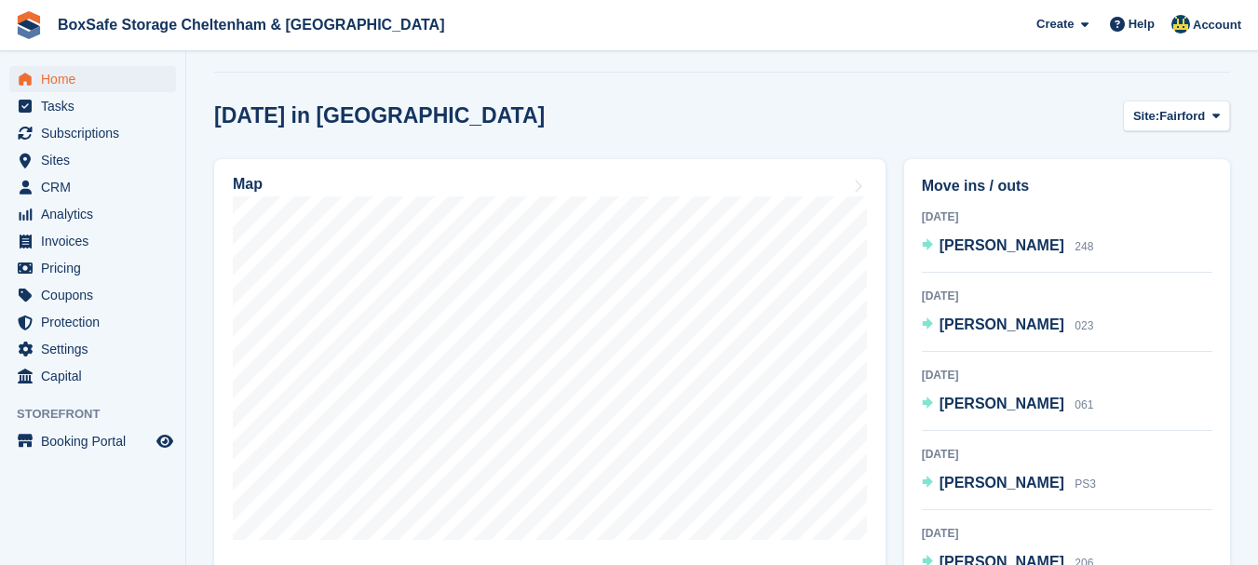
scroll to position [459, 0]
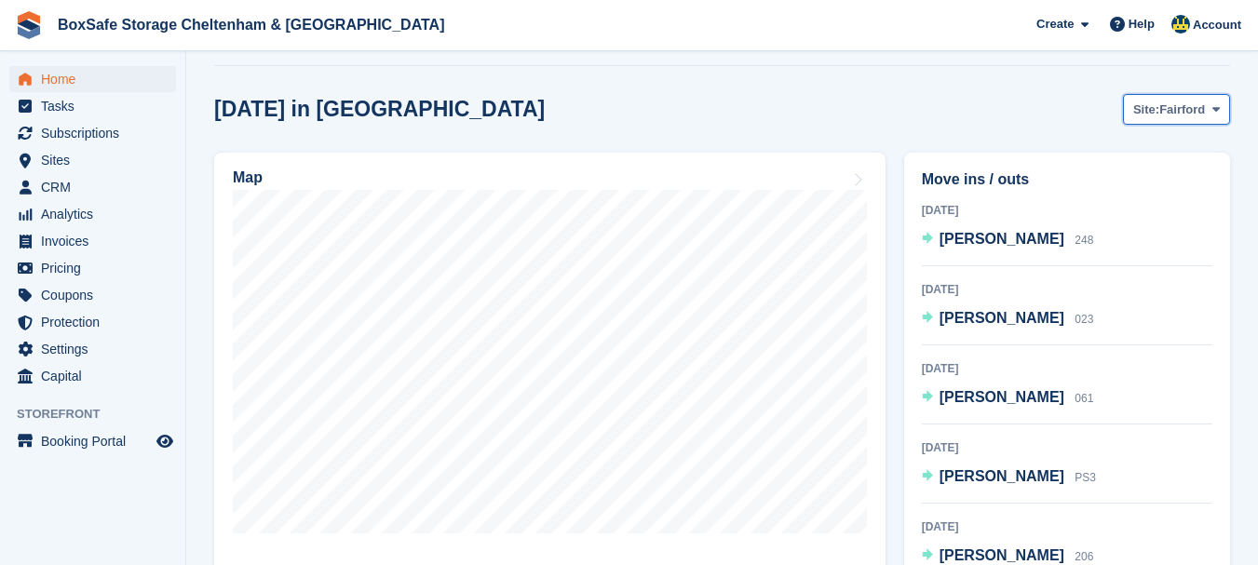
click at [1164, 112] on span "Fairford" at bounding box center [1182, 110] width 46 height 19
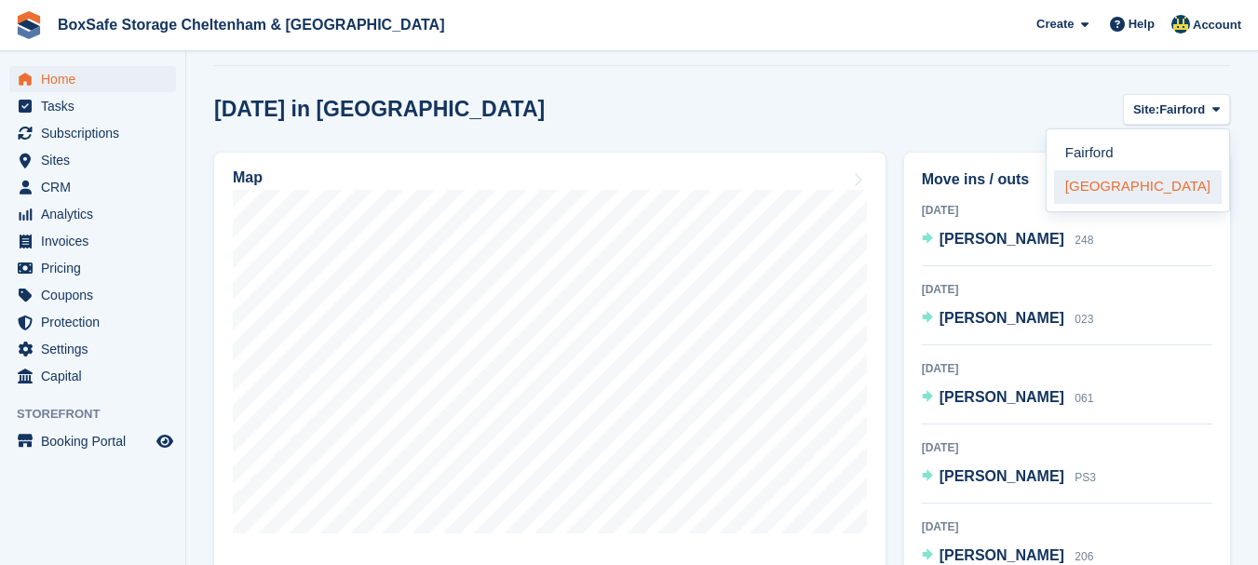
click at [1138, 193] on link "[GEOGRAPHIC_DATA]" at bounding box center [1138, 187] width 168 height 34
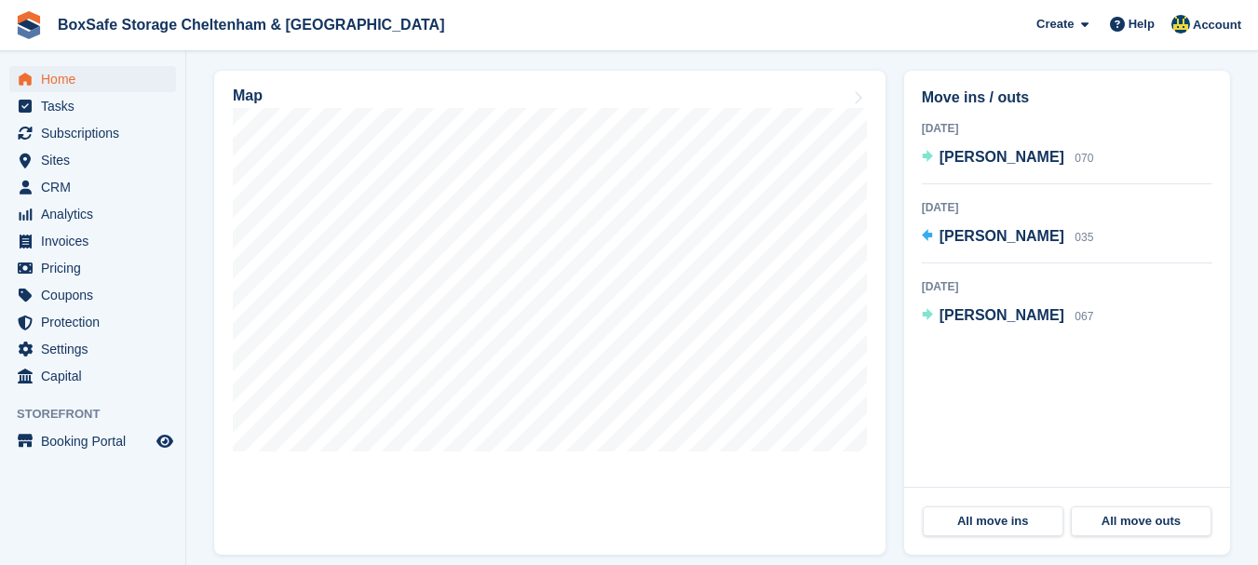
scroll to position [563, 0]
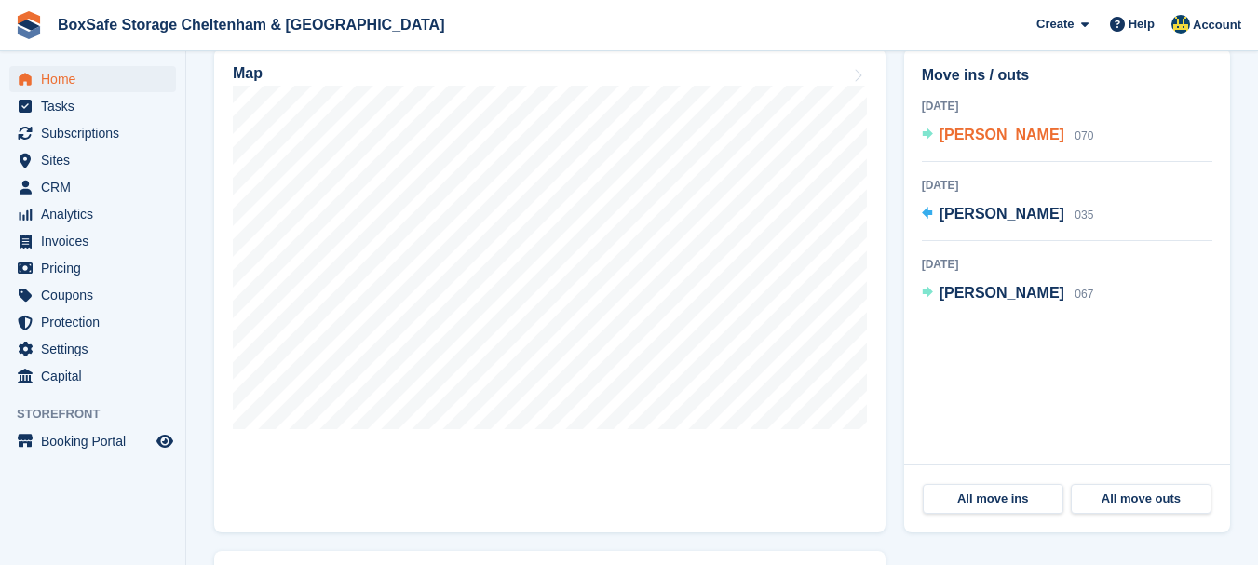
click at [998, 142] on span "[PERSON_NAME]" at bounding box center [1001, 135] width 125 height 16
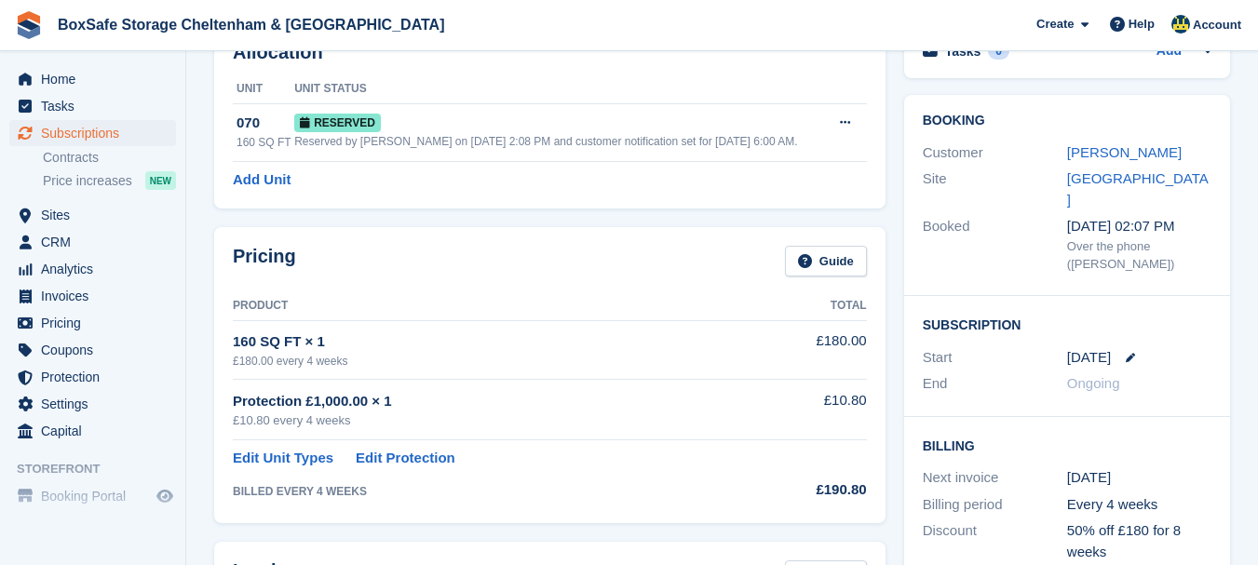
scroll to position [22, 0]
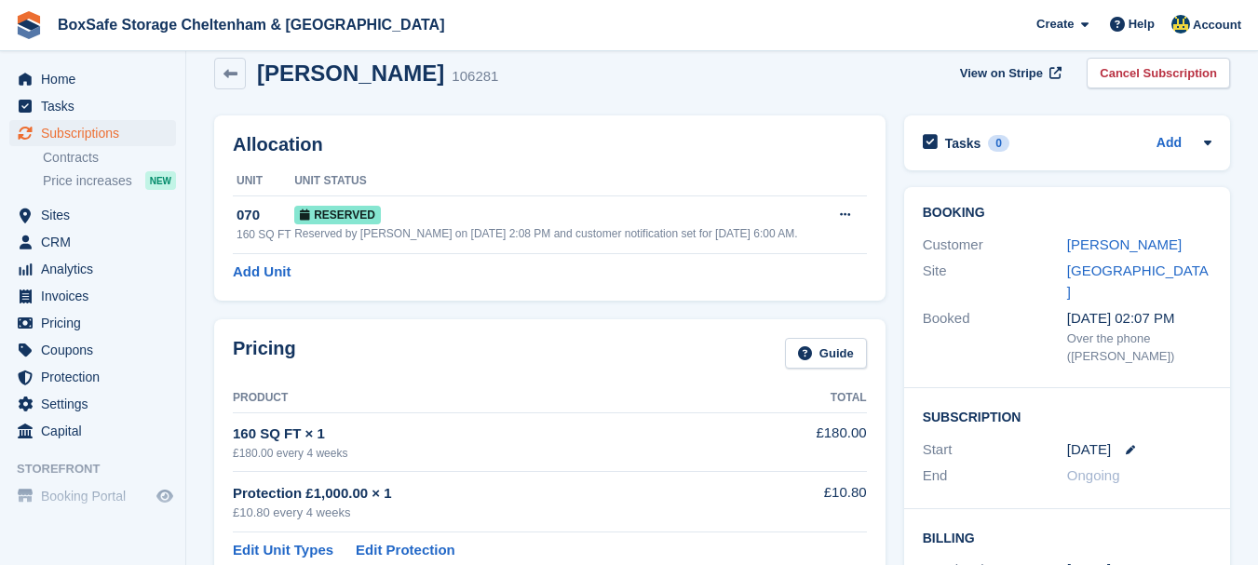
click at [1257, 194] on html "BoxSafe Storage Cheltenham & [GEOGRAPHIC_DATA] Create Subscription Invoice Cont…" at bounding box center [629, 260] width 1258 height 565
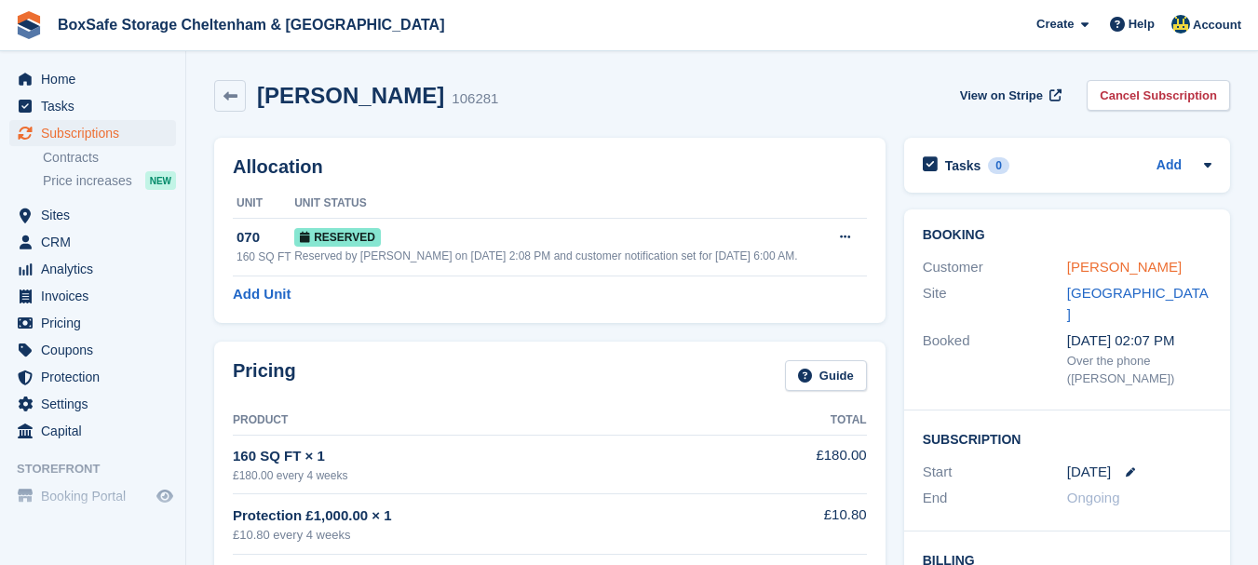
click at [1076, 264] on link "[PERSON_NAME]" at bounding box center [1124, 267] width 114 height 16
click at [55, 77] on span "Home" at bounding box center [97, 79] width 112 height 26
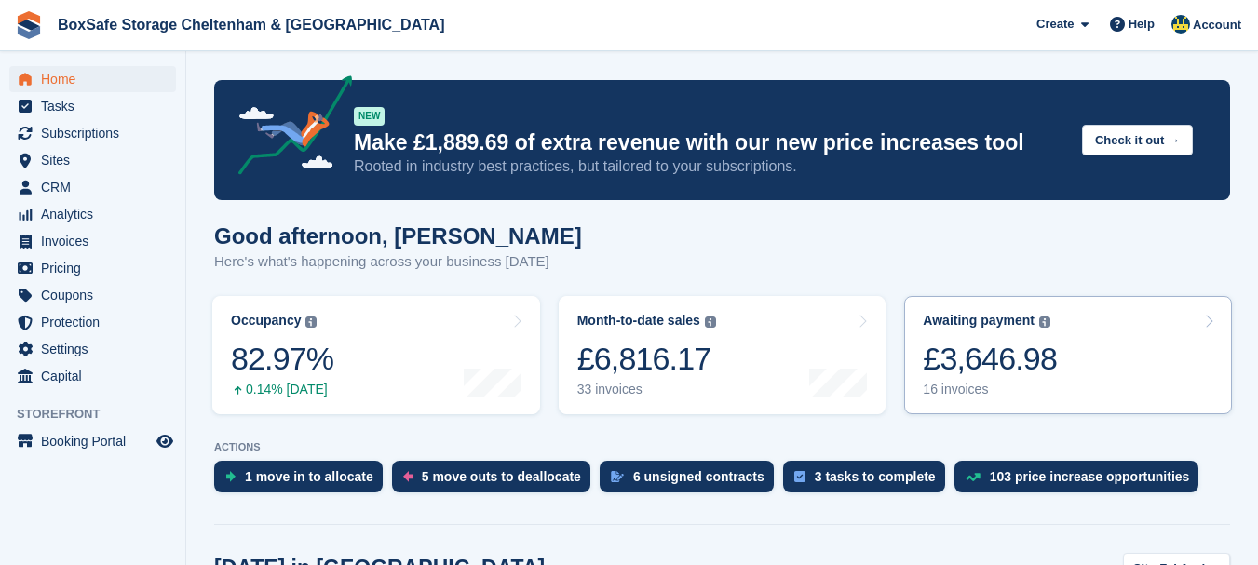
click at [1011, 376] on div "£3,646.98" at bounding box center [989, 359] width 134 height 38
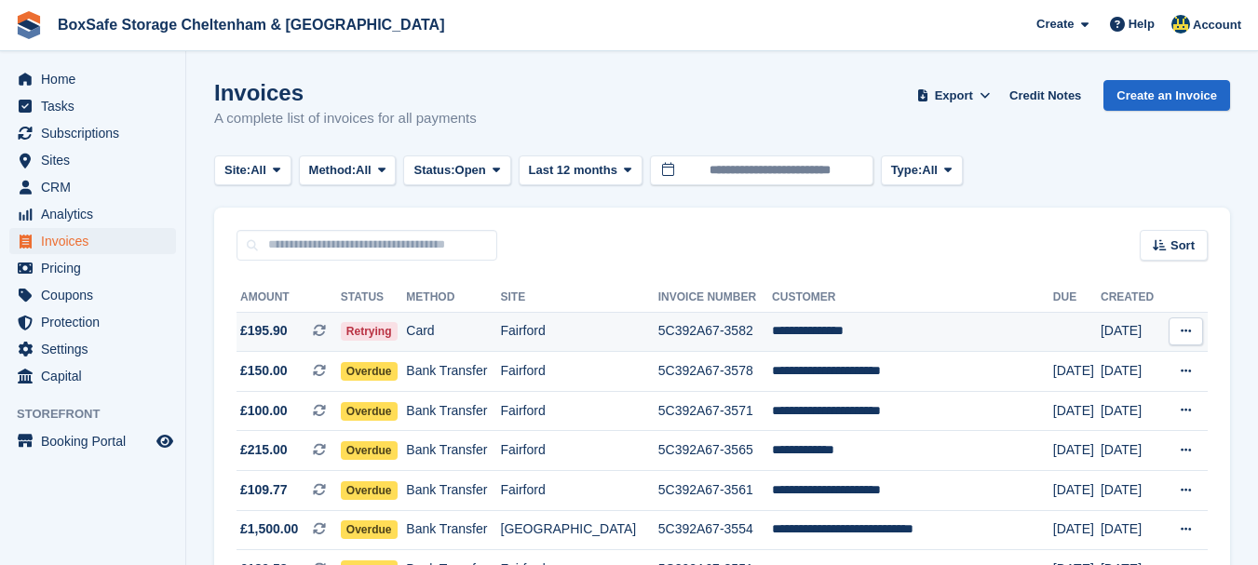
click at [839, 339] on td "**********" at bounding box center [912, 332] width 281 height 40
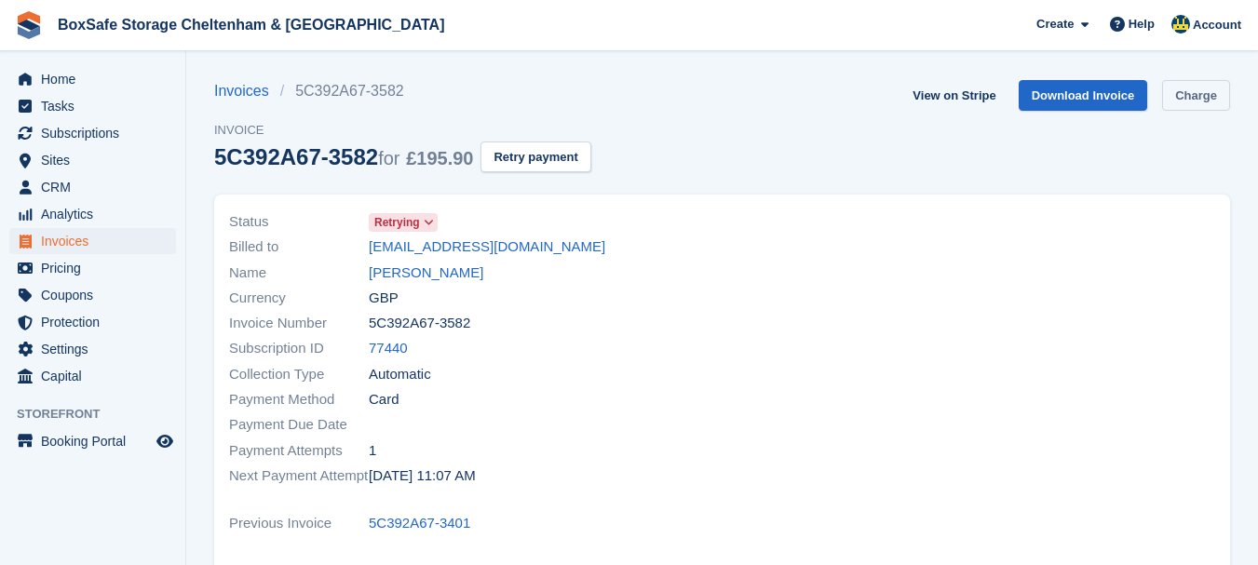
click at [1182, 99] on link "Charge" at bounding box center [1196, 95] width 68 height 31
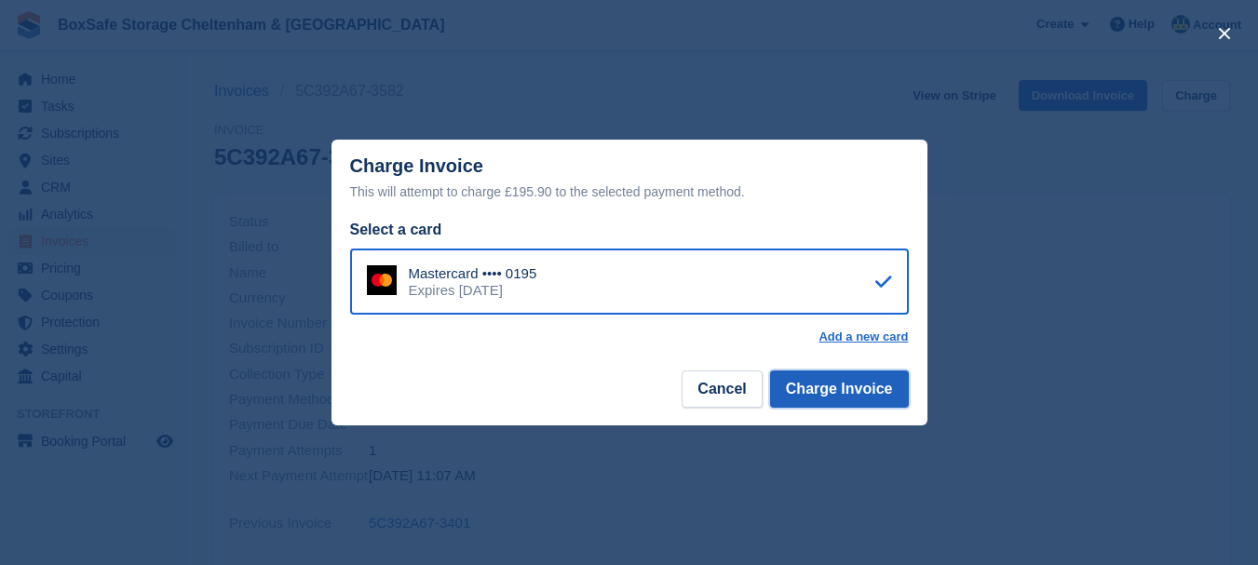
click at [825, 391] on button "Charge Invoice" at bounding box center [839, 388] width 139 height 37
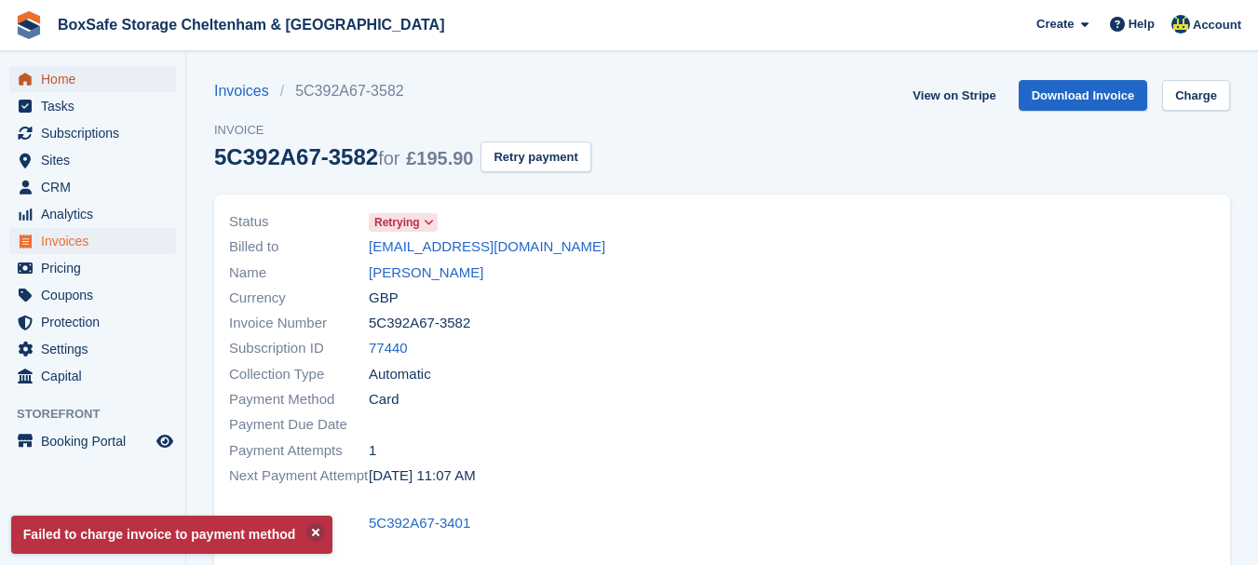
click at [62, 85] on span "Home" at bounding box center [97, 79] width 112 height 26
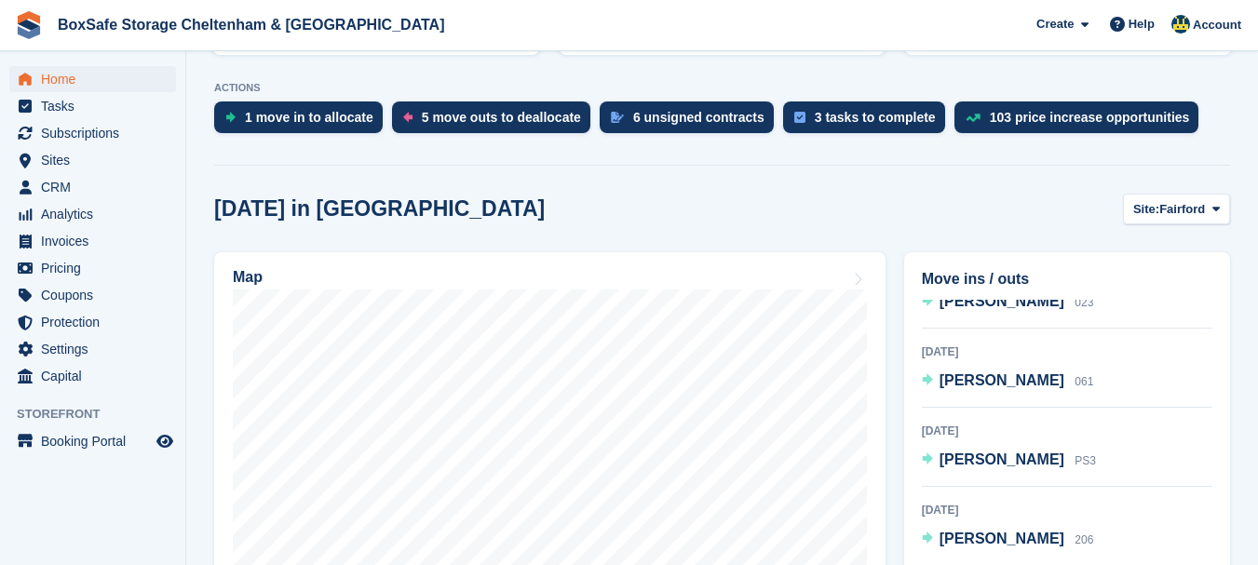
scroll to position [326, 0]
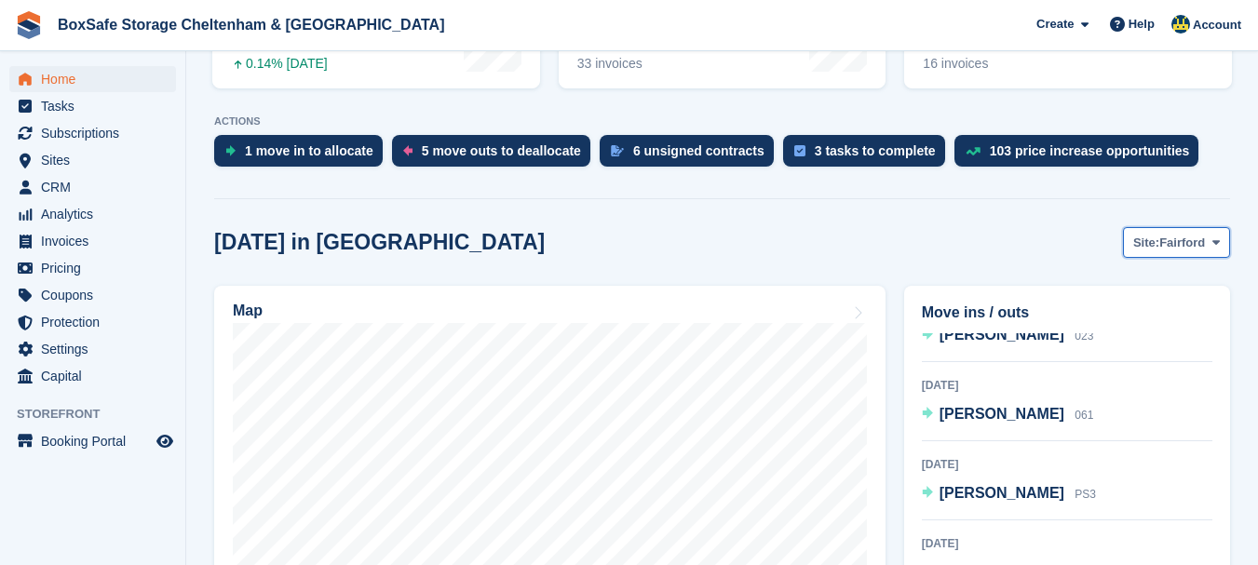
click at [1201, 254] on button "Site: [GEOGRAPHIC_DATA]" at bounding box center [1176, 242] width 107 height 31
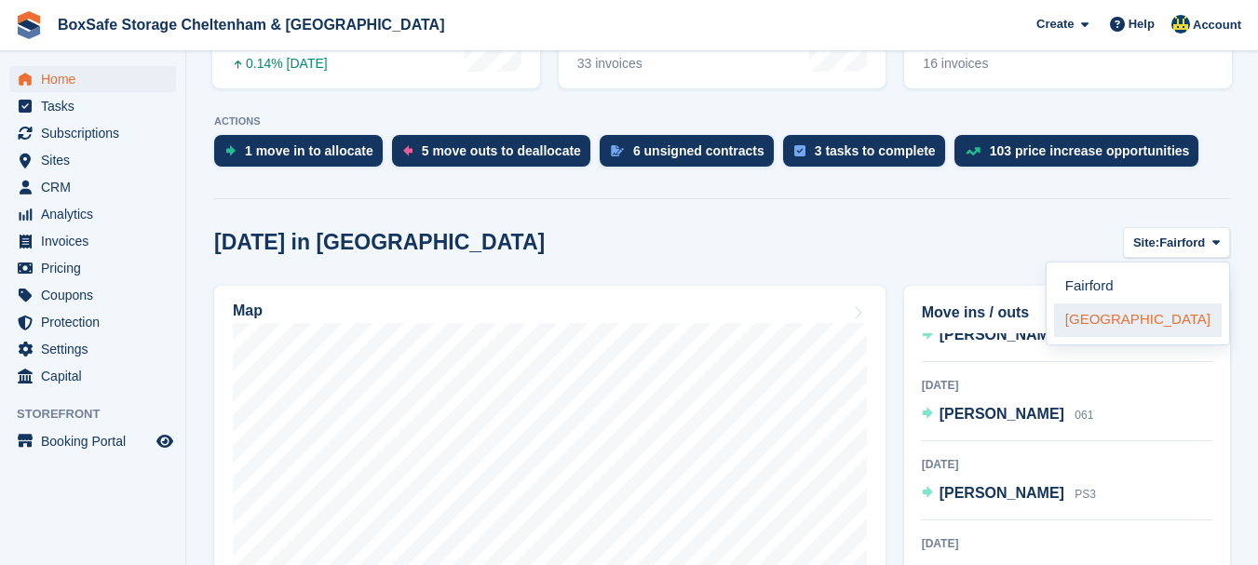
click at [1176, 314] on link "[GEOGRAPHIC_DATA]" at bounding box center [1138, 320] width 168 height 34
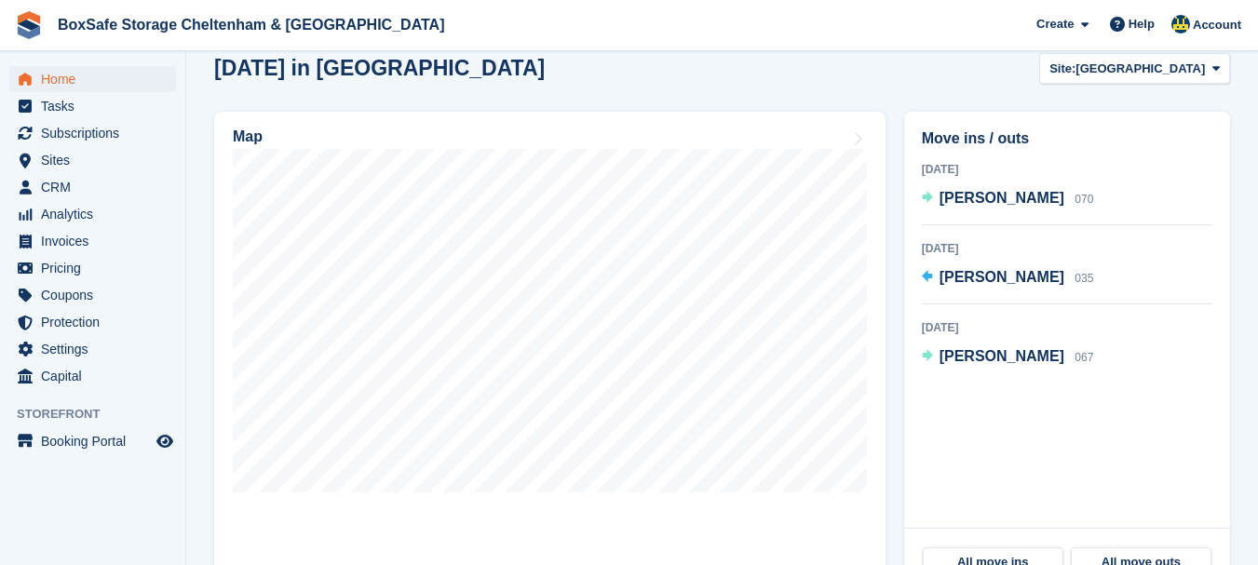
scroll to position [531, 0]
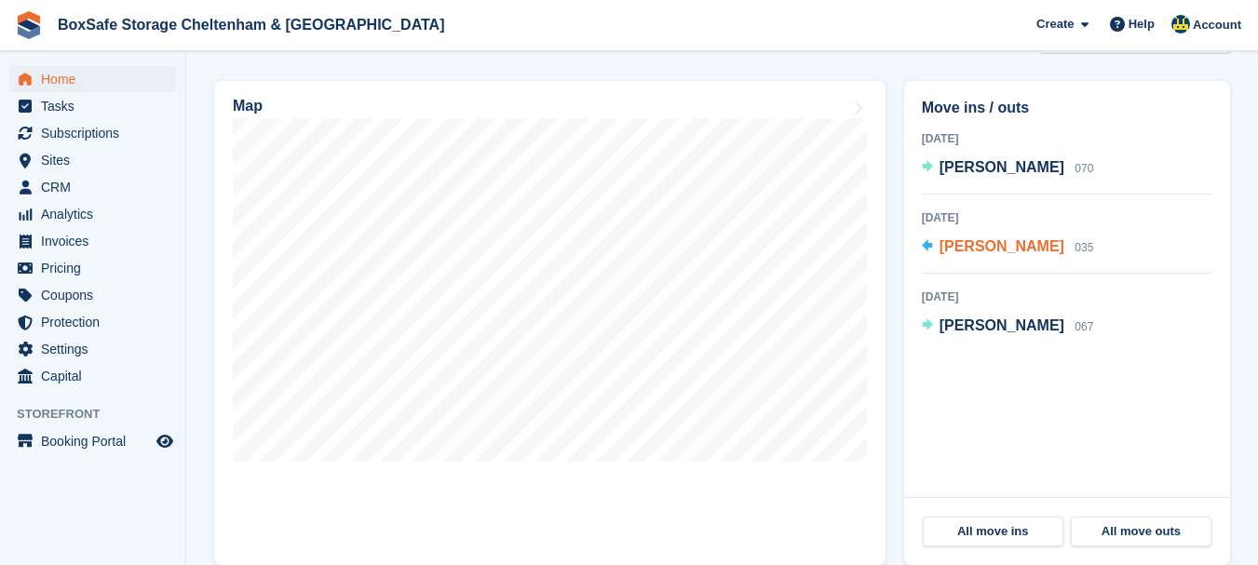
click at [1014, 252] on span "[PERSON_NAME]" at bounding box center [1001, 246] width 125 height 16
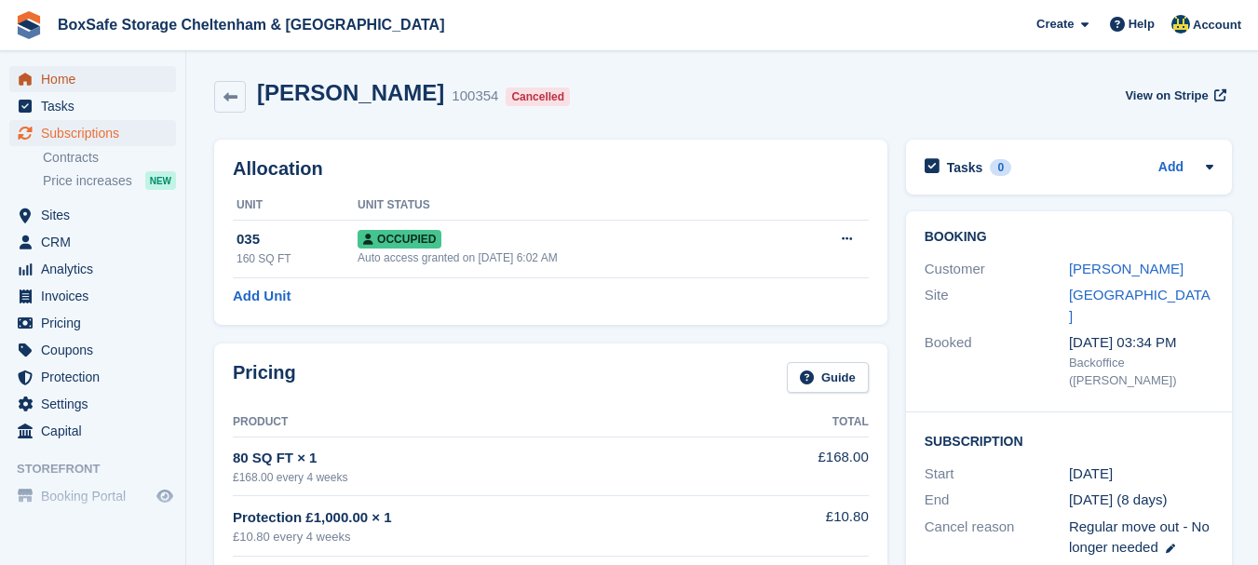
click at [68, 83] on span "Home" at bounding box center [97, 79] width 112 height 26
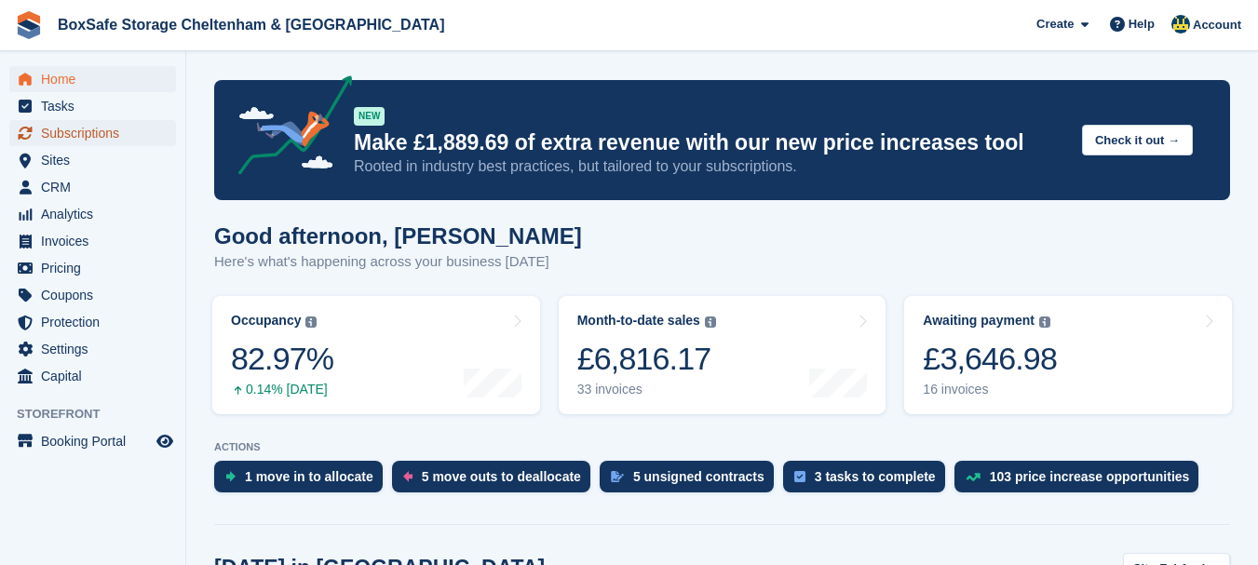
click at [64, 132] on span "Subscriptions" at bounding box center [97, 133] width 112 height 26
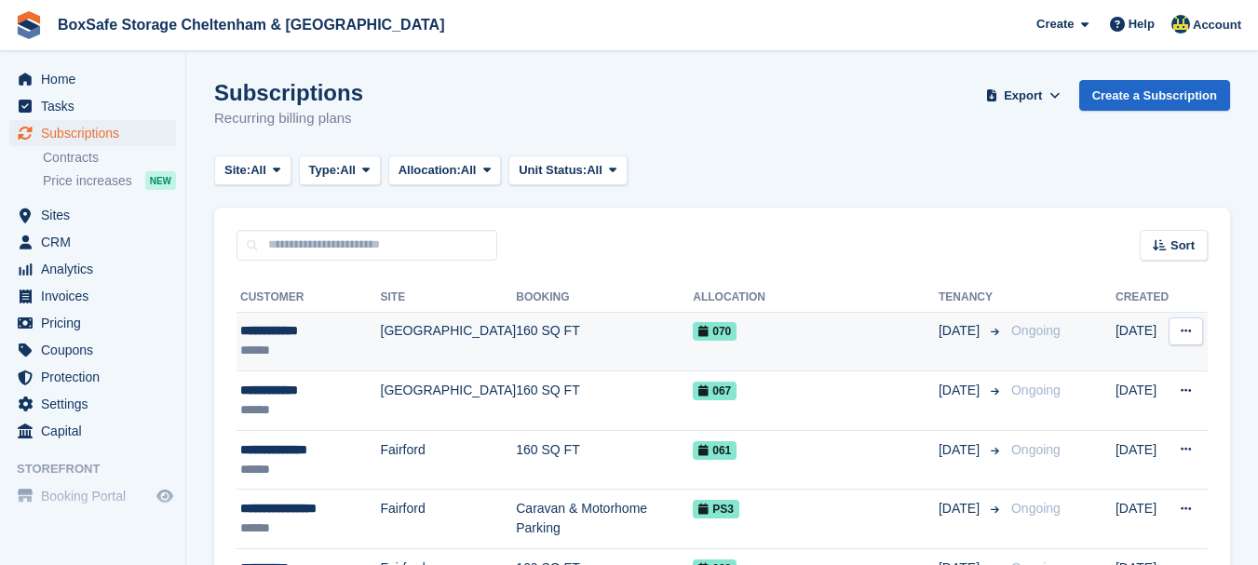
click at [289, 336] on div "**********" at bounding box center [310, 331] width 141 height 20
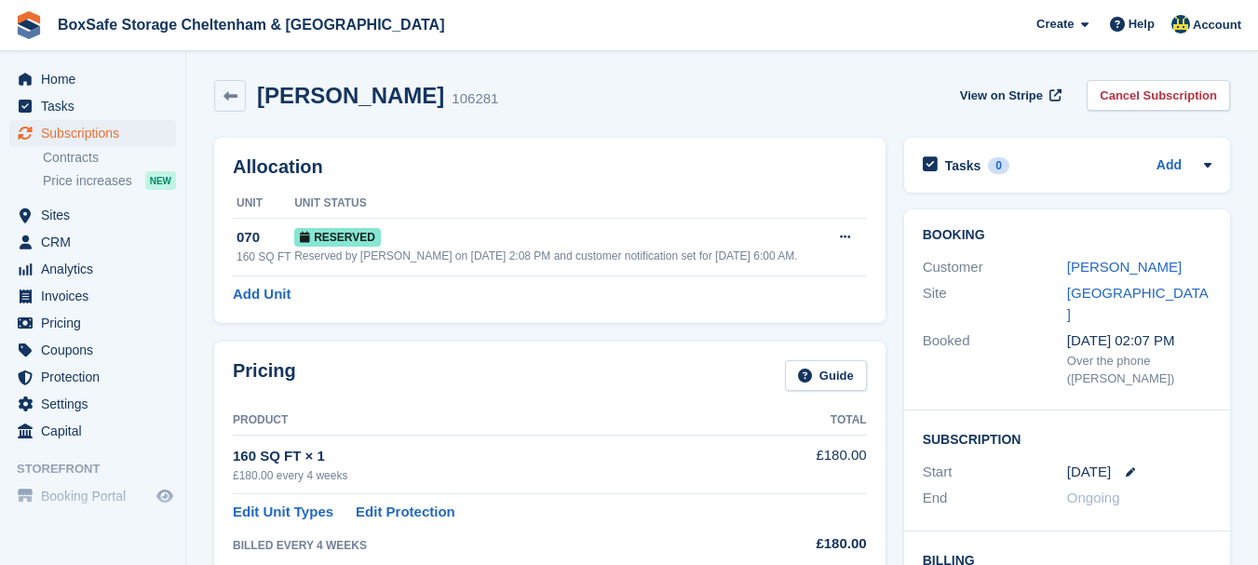
scroll to position [828, 0]
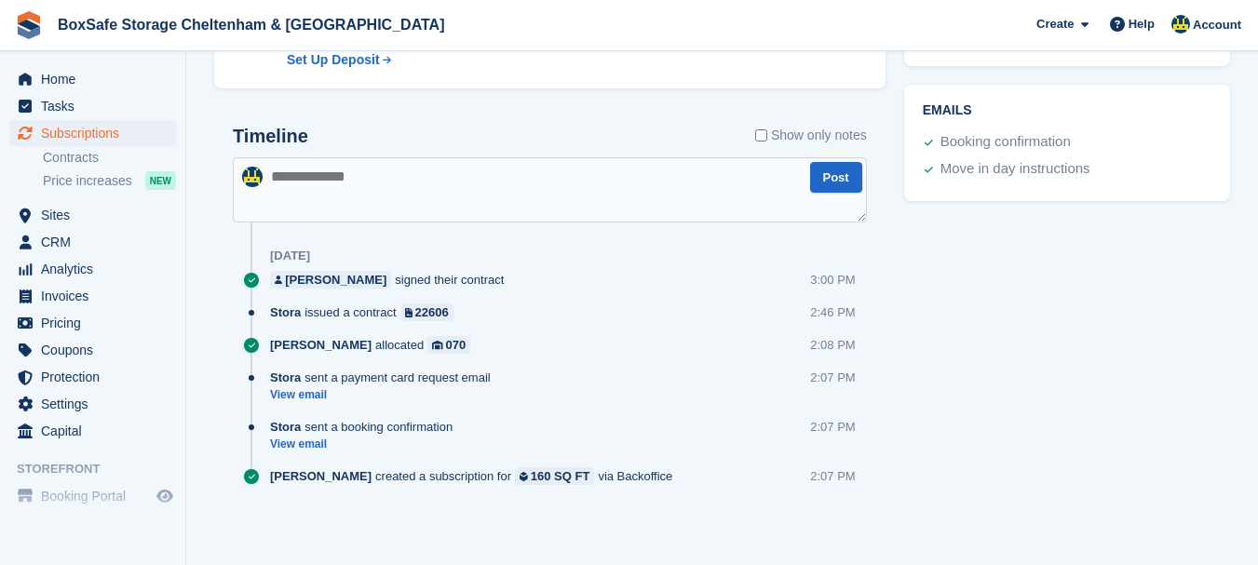
click at [372, 187] on textarea at bounding box center [550, 189] width 634 height 65
type textarea "**********"
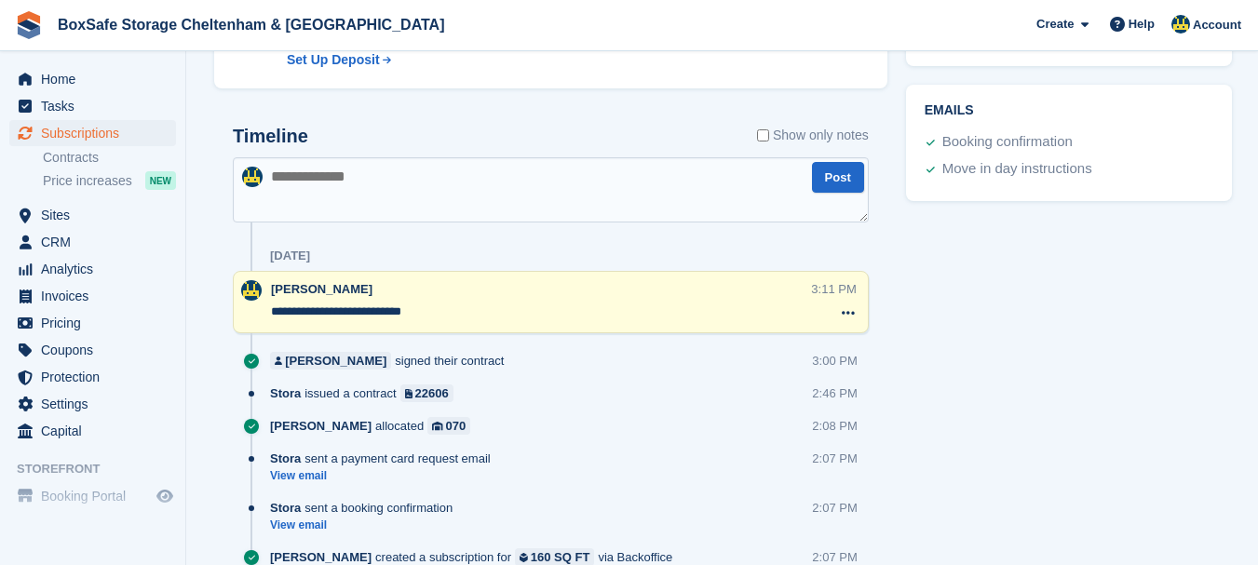
click at [372, 187] on textarea at bounding box center [551, 189] width 636 height 65
type textarea "**********"
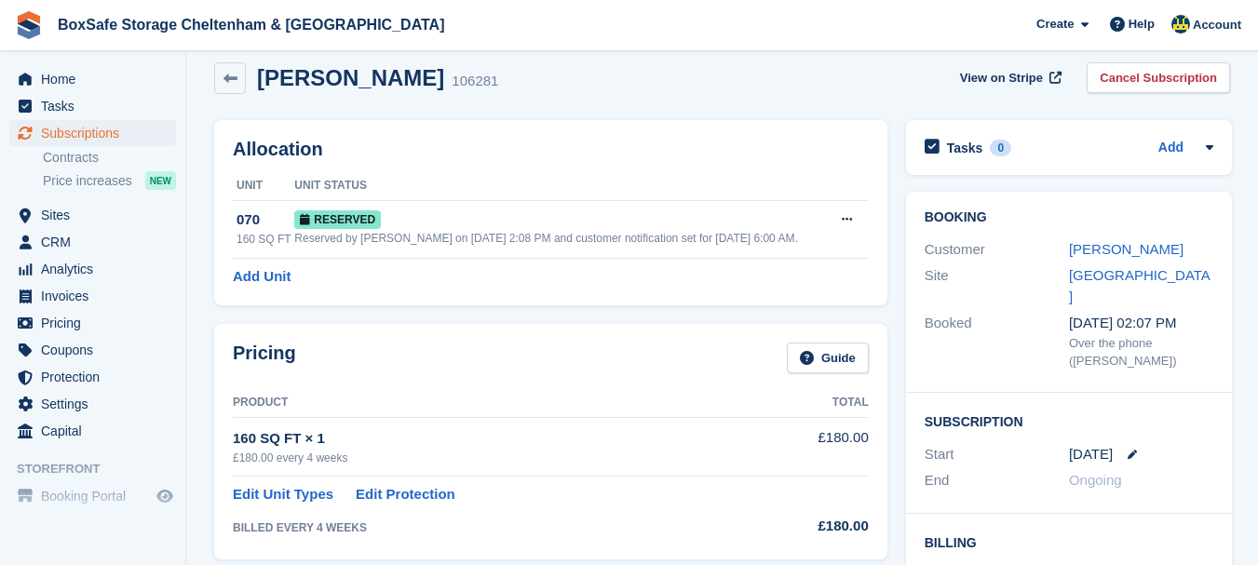
scroll to position [0, 0]
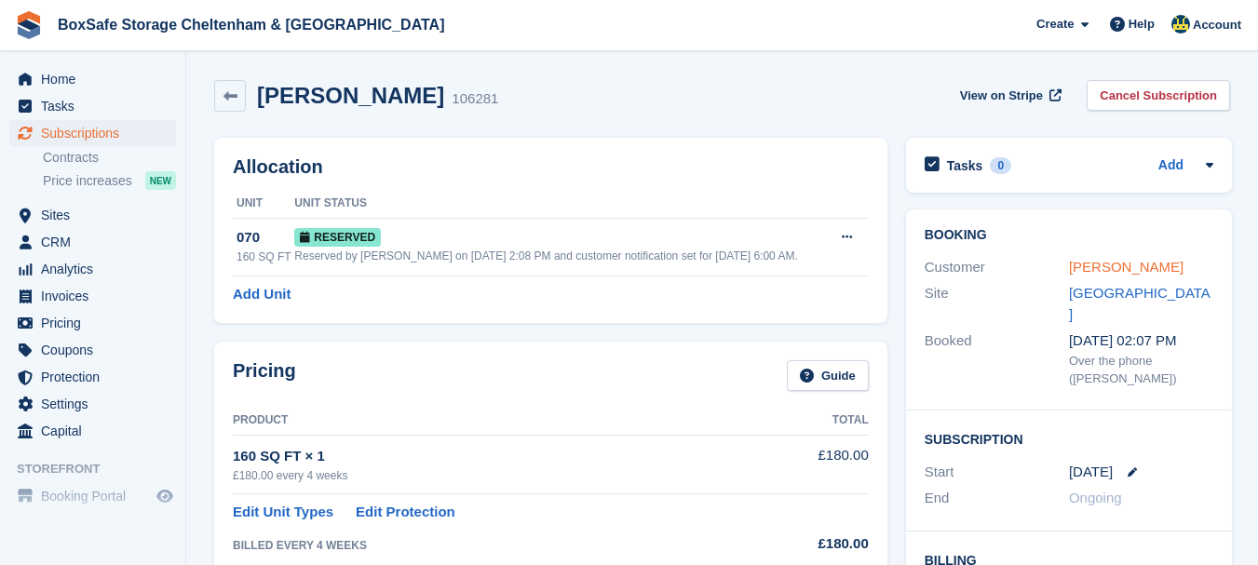
click at [1091, 264] on link "[PERSON_NAME]" at bounding box center [1126, 267] width 114 height 16
click at [224, 95] on icon at bounding box center [230, 96] width 14 height 14
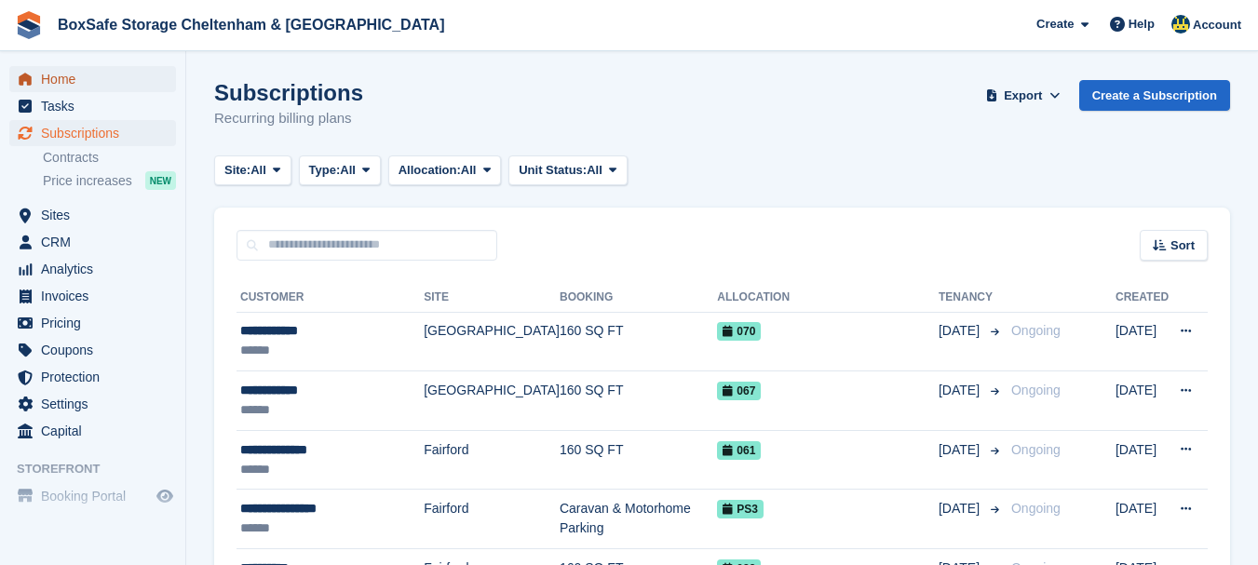
click at [87, 86] on span "Home" at bounding box center [97, 79] width 112 height 26
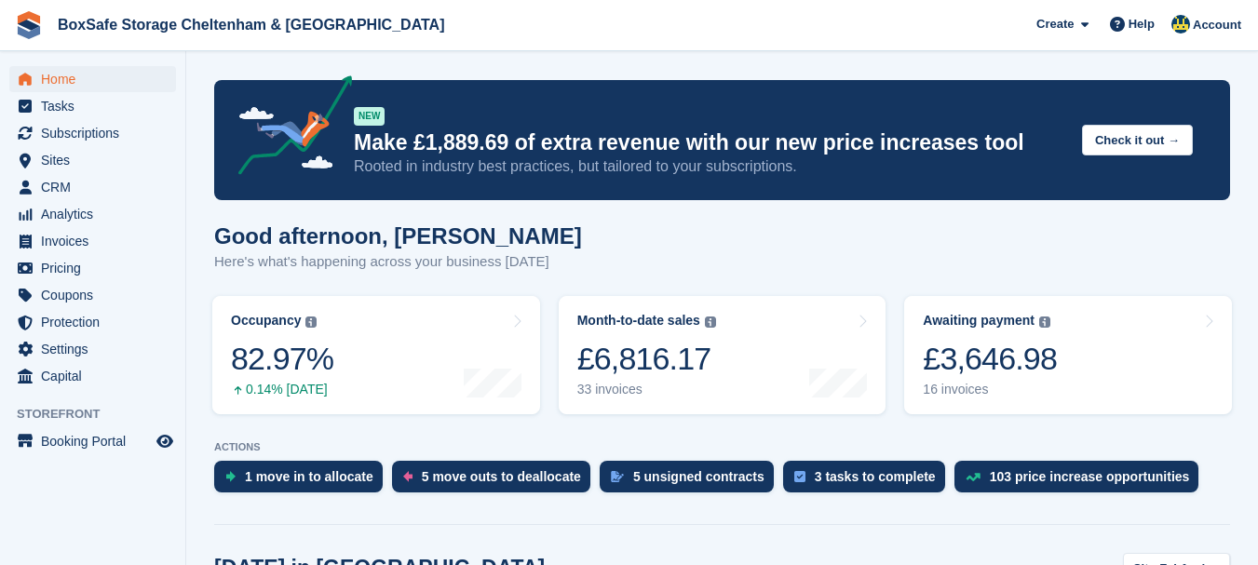
drag, startPoint x: 1256, startPoint y: 154, endPoint x: 1264, endPoint y: 187, distance: 34.5
click at [1257, 187] on html "BoxSafe Storage Cheltenham & [GEOGRAPHIC_DATA] Create Subscription Invoice Cont…" at bounding box center [629, 282] width 1258 height 565
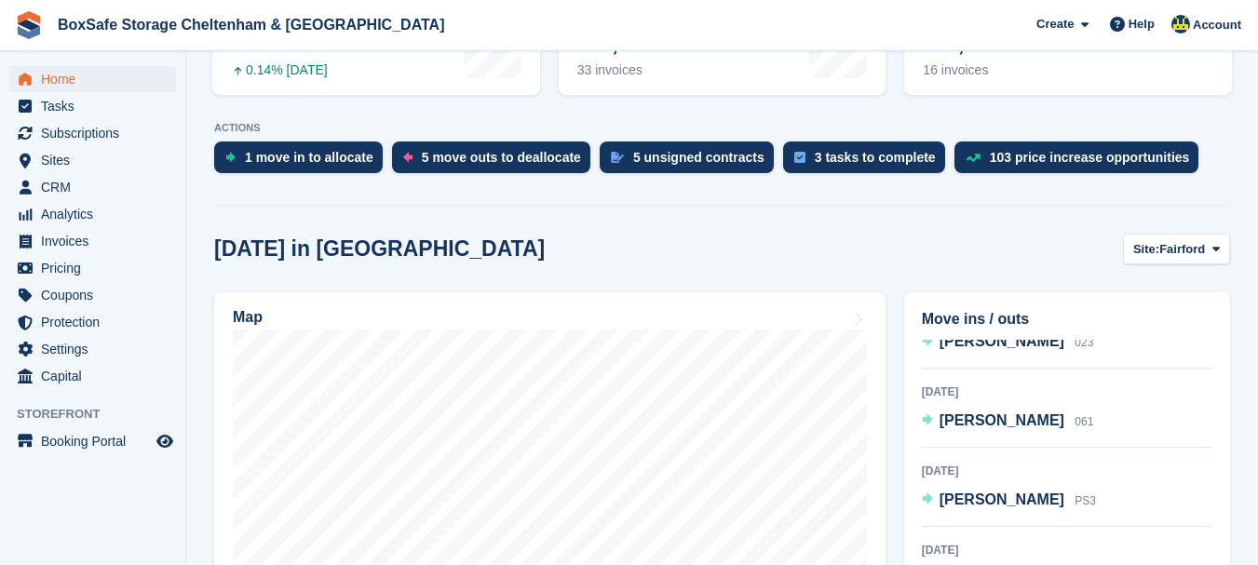
scroll to position [370, 0]
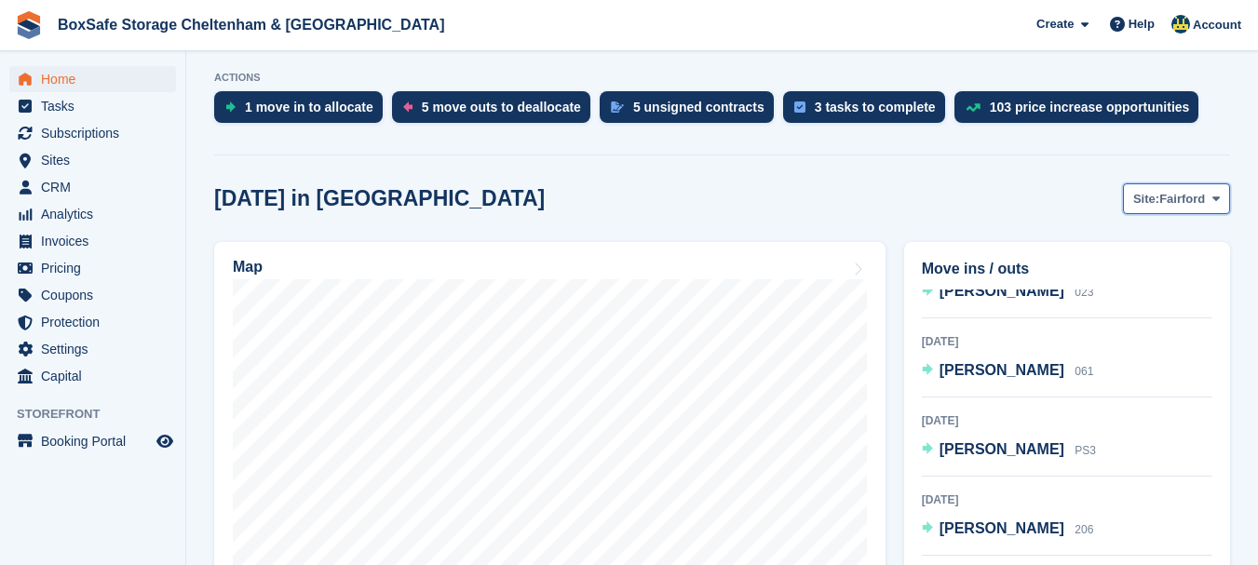
click at [1193, 209] on button "Site: [GEOGRAPHIC_DATA]" at bounding box center [1176, 198] width 107 height 31
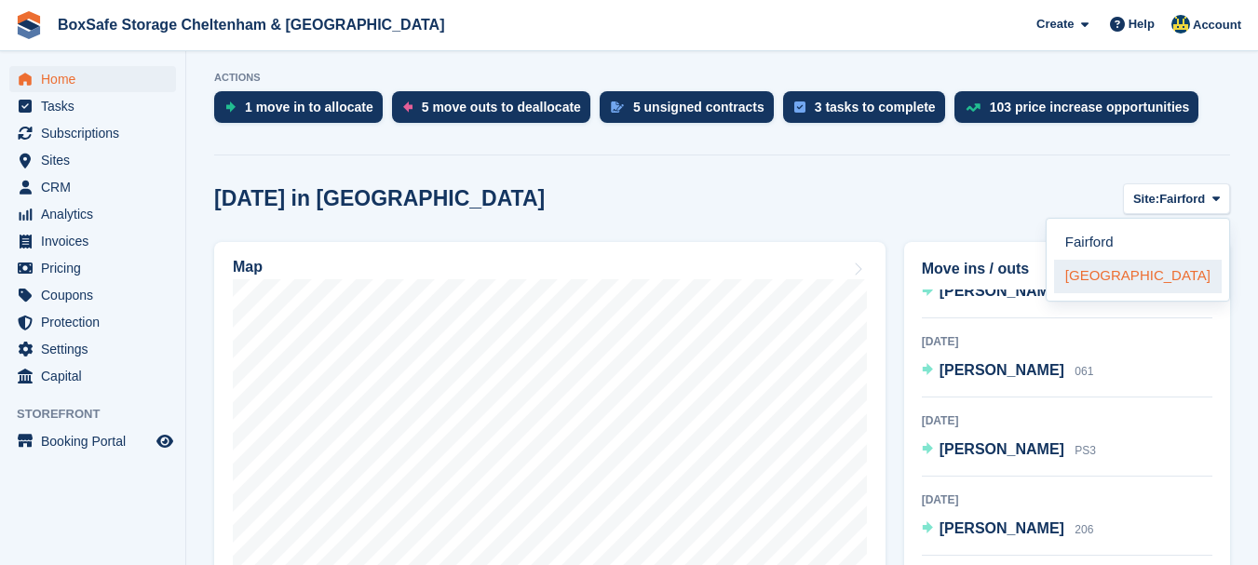
click at [1159, 280] on link "[GEOGRAPHIC_DATA]" at bounding box center [1138, 277] width 168 height 34
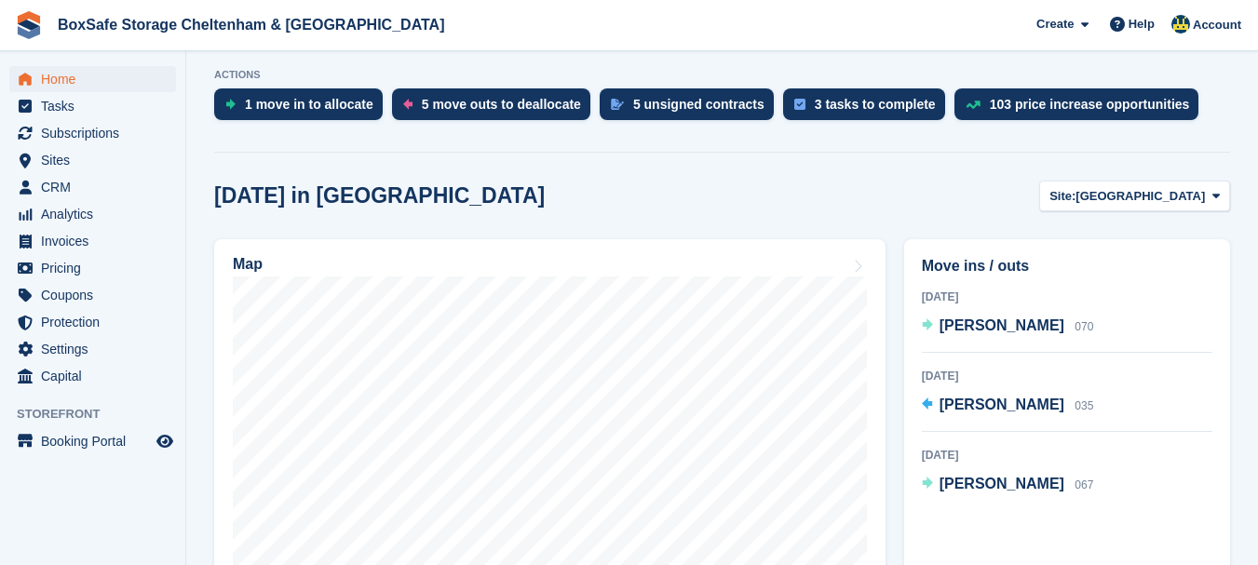
scroll to position [353, 0]
